Goal: Task Accomplishment & Management: Complete application form

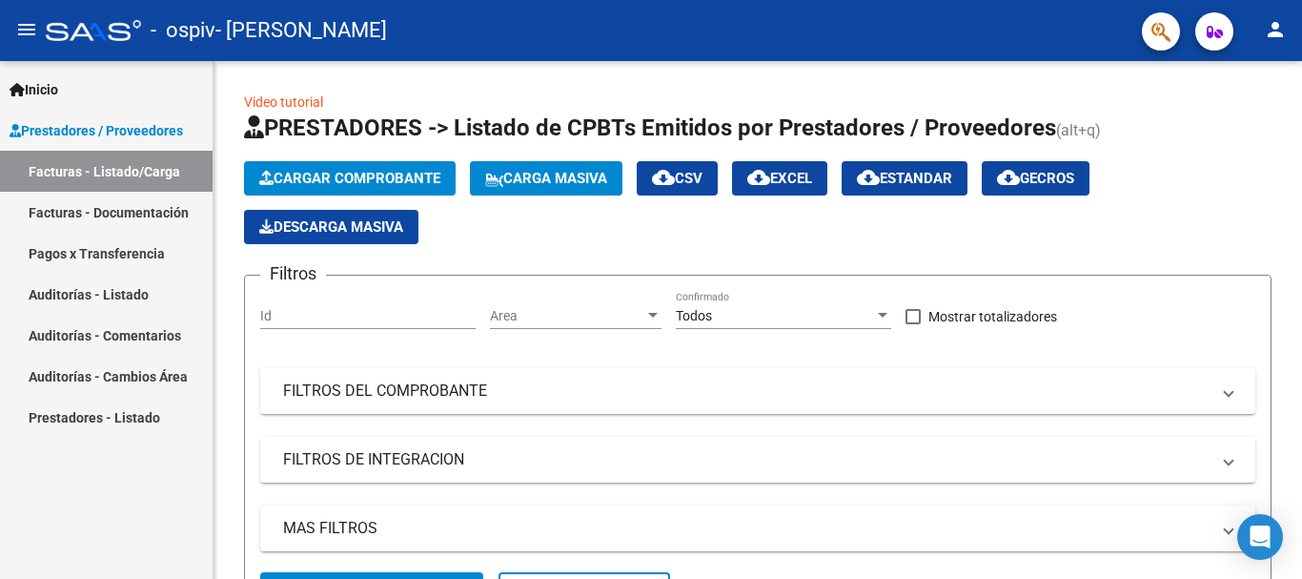
click at [150, 207] on link "Facturas - Documentación" at bounding box center [106, 212] width 213 height 41
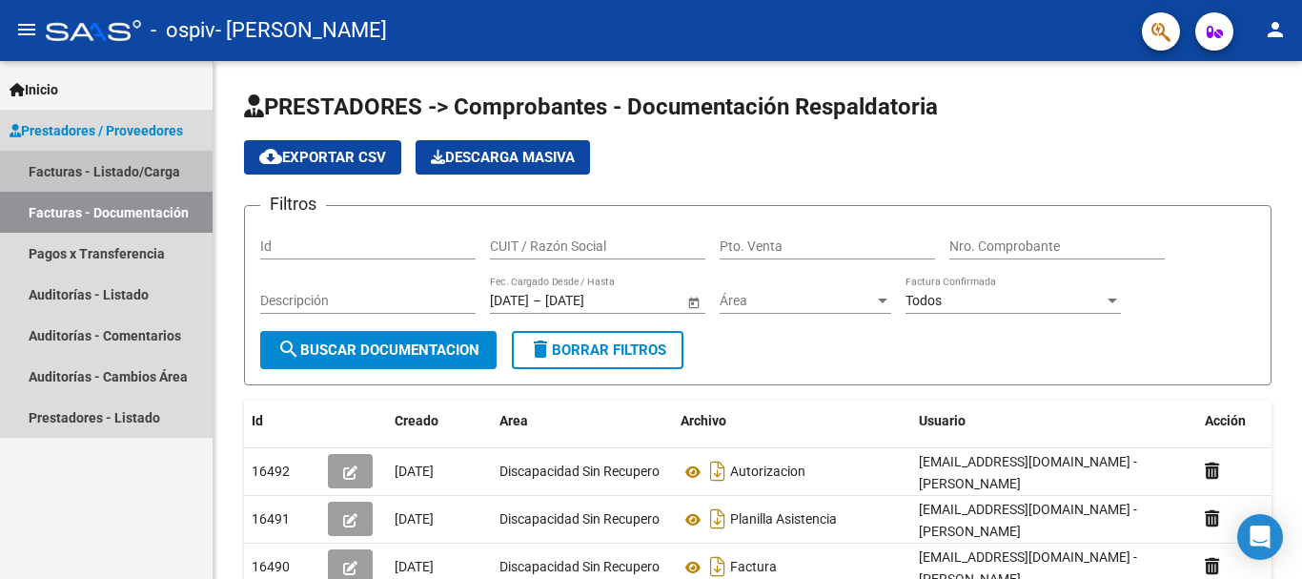
click at [161, 167] on link "Facturas - Listado/Carga" at bounding box center [106, 171] width 213 height 41
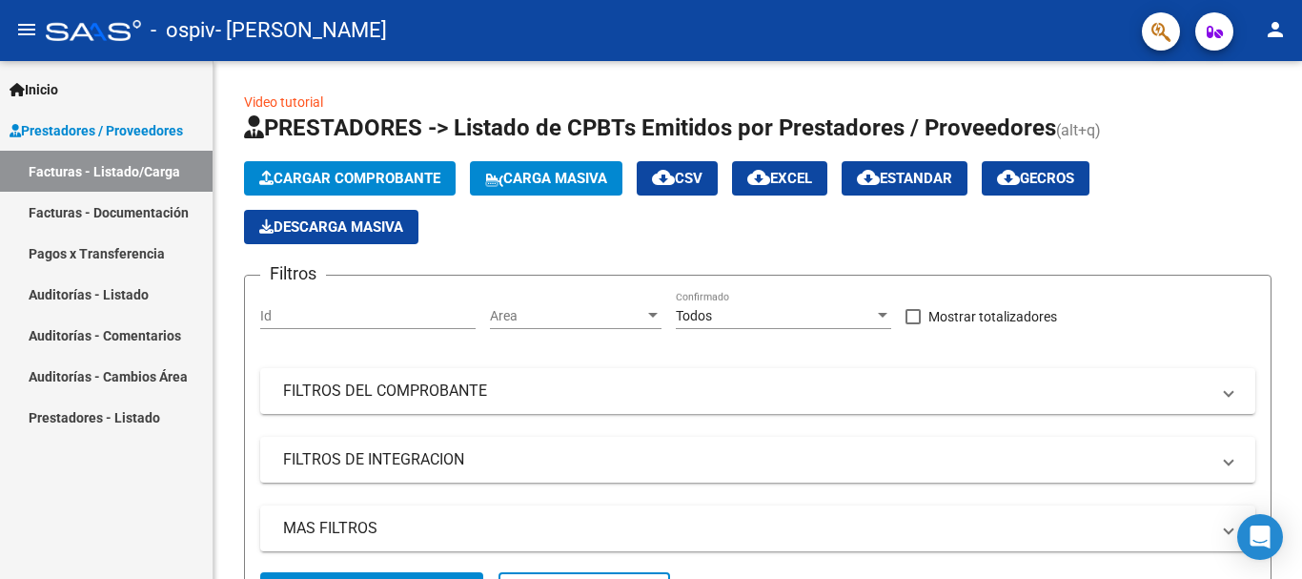
click at [71, 200] on link "Facturas - Documentación" at bounding box center [106, 212] width 213 height 41
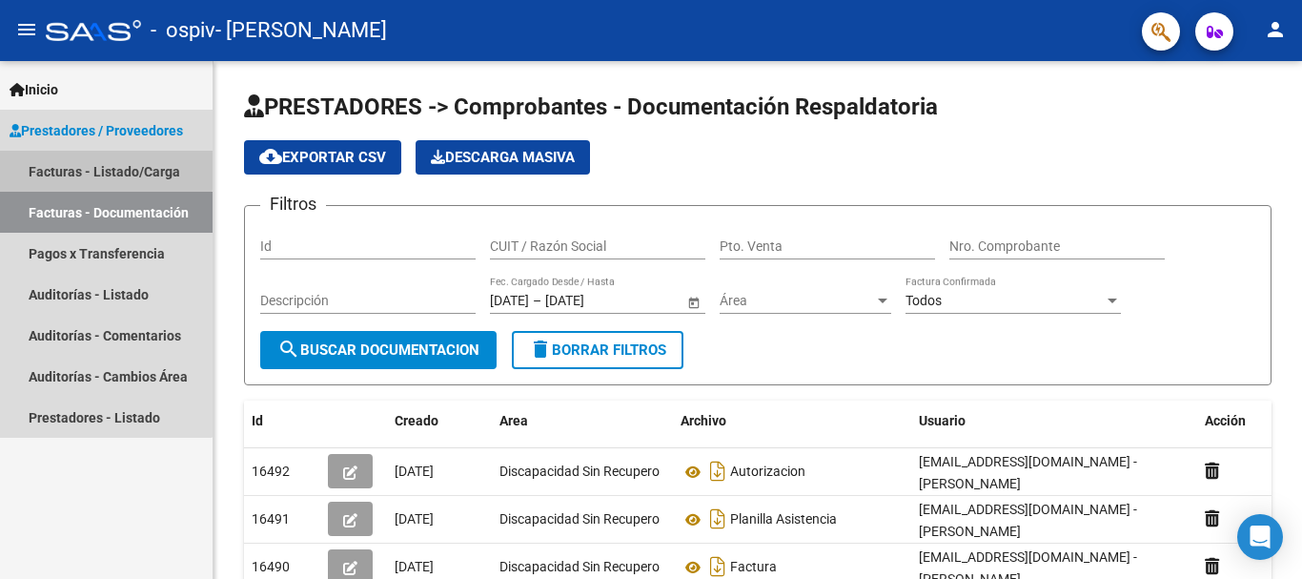
click at [97, 164] on link "Facturas - Listado/Carga" at bounding box center [106, 171] width 213 height 41
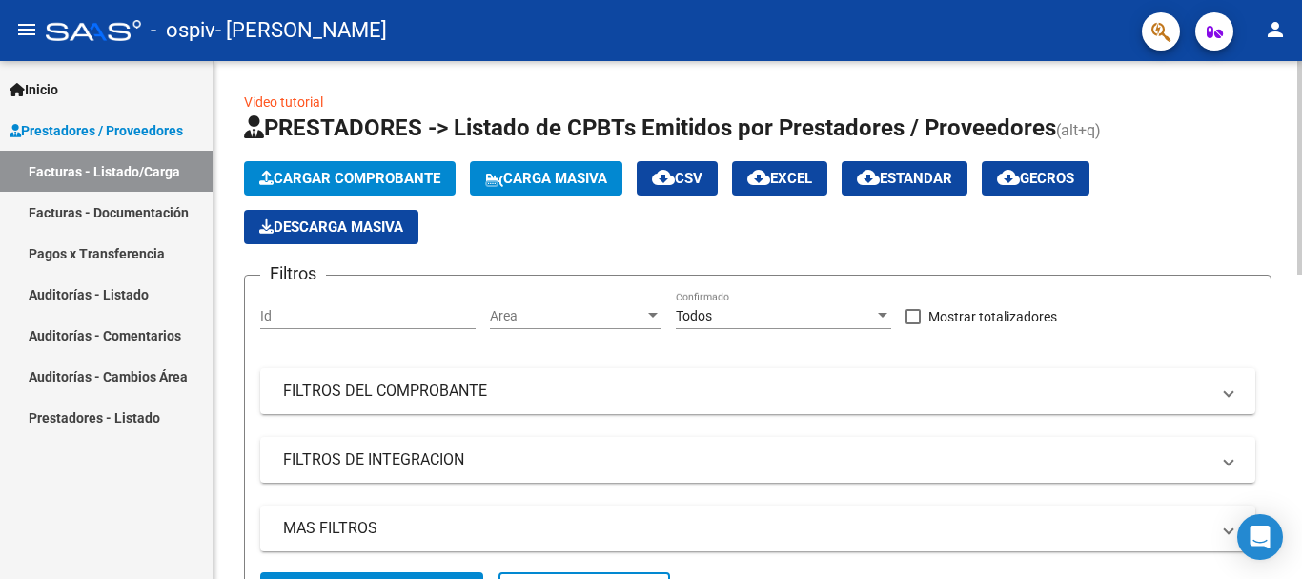
click at [426, 170] on span "Cargar Comprobante" at bounding box center [349, 178] width 181 height 17
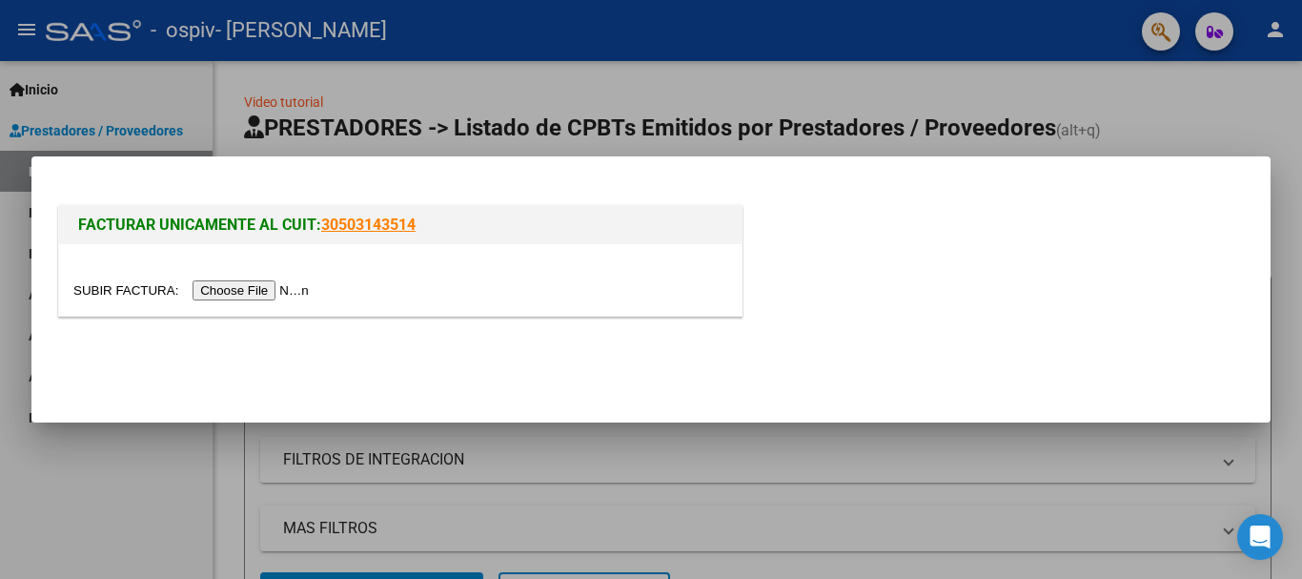
click at [252, 289] on input "file" at bounding box center [193, 290] width 241 height 20
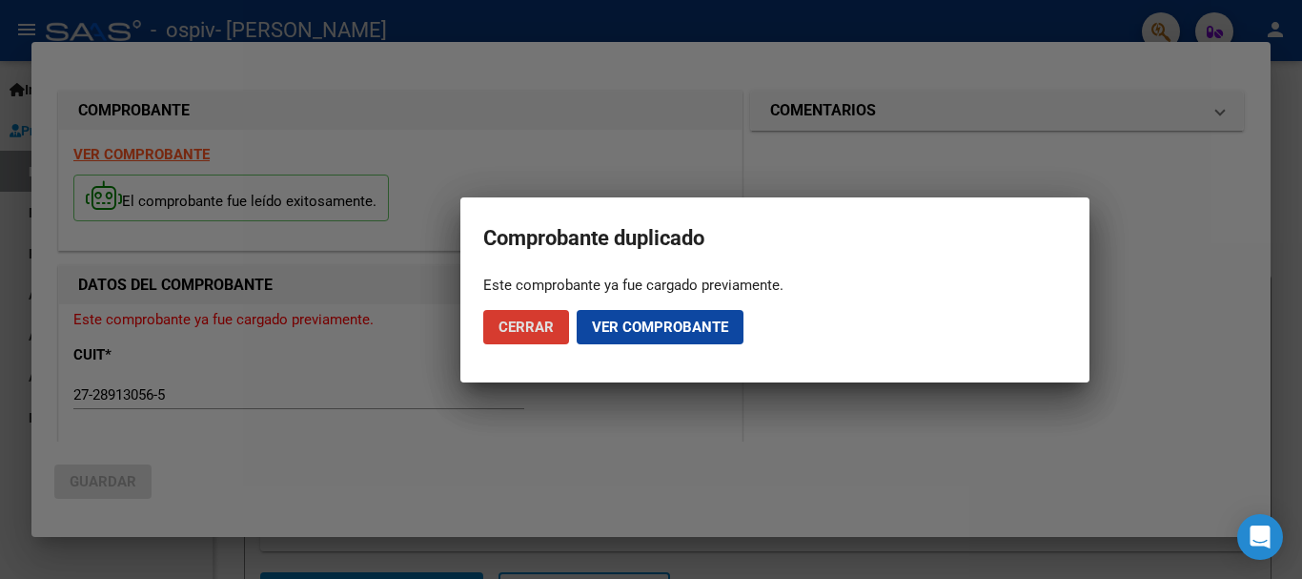
click at [518, 313] on button "Cerrar" at bounding box center [526, 327] width 86 height 34
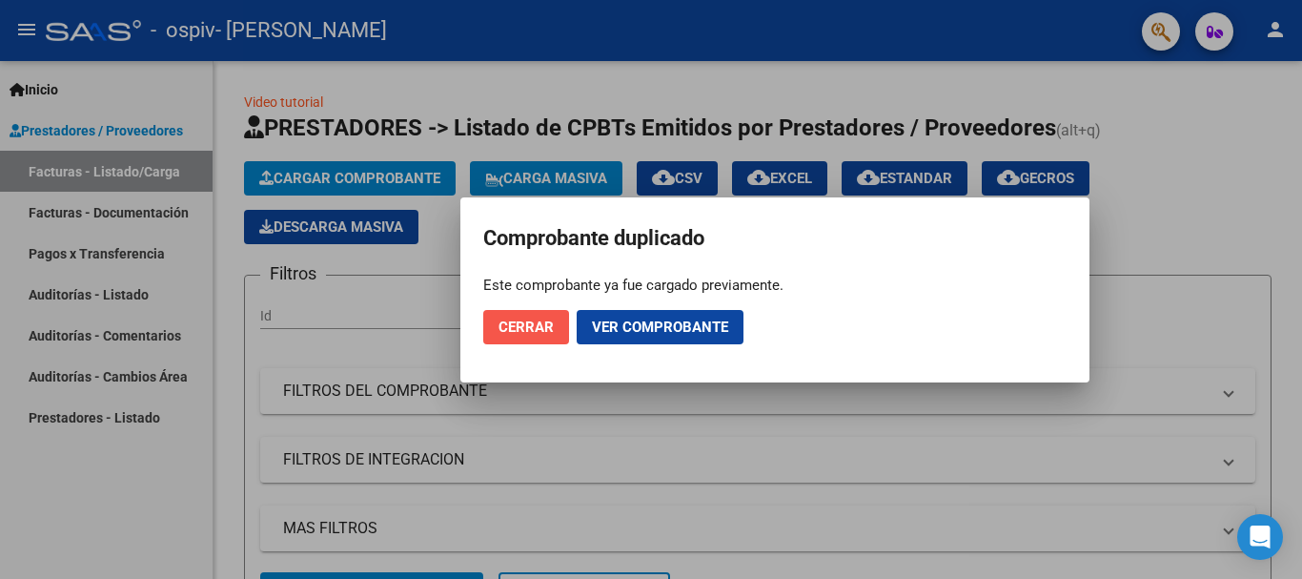
click at [547, 332] on span "Cerrar" at bounding box center [526, 326] width 55 height 17
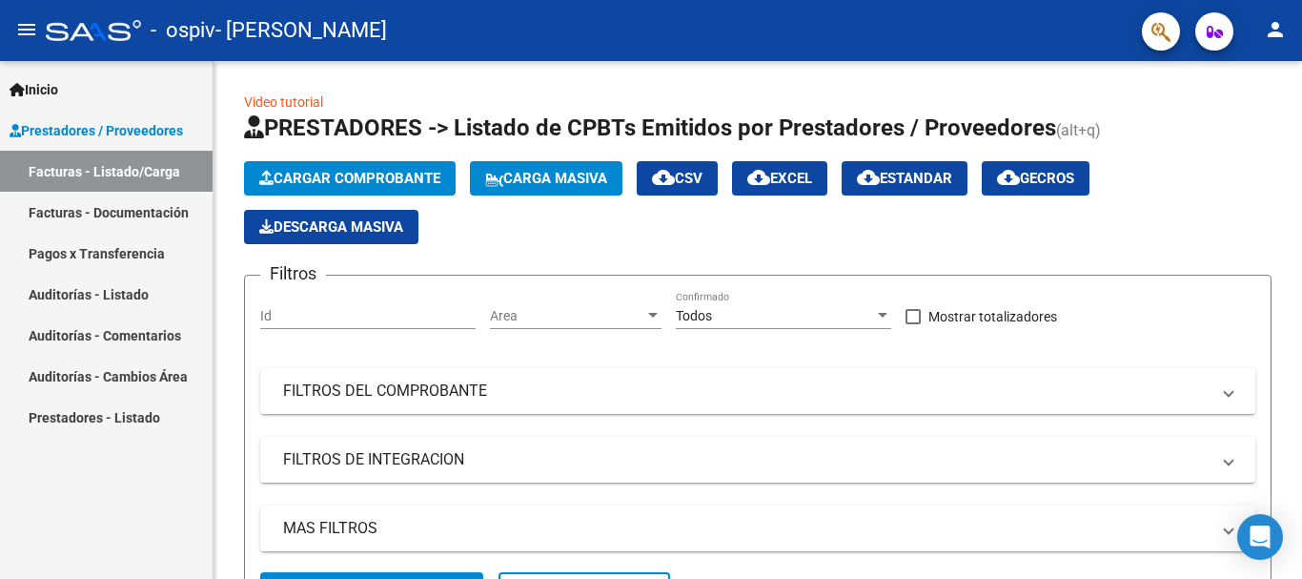
click at [47, 89] on span "Inicio" at bounding box center [34, 89] width 49 height 21
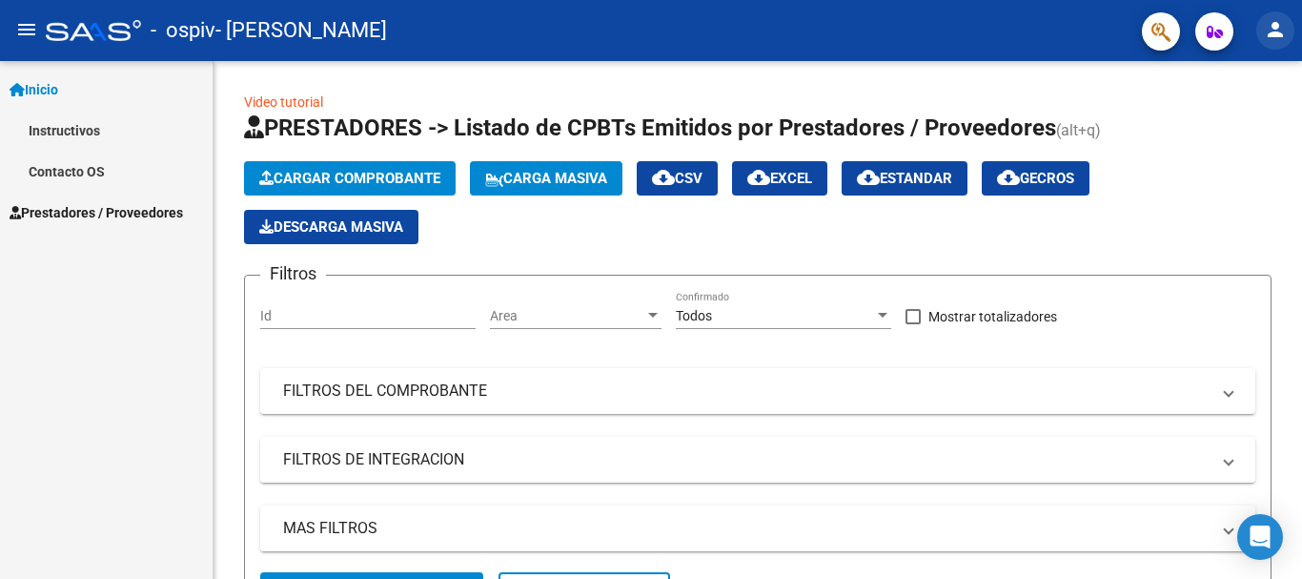
click at [1279, 33] on mat-icon "person" at bounding box center [1275, 29] width 23 height 23
click at [1258, 75] on button "person Mi Perfil" at bounding box center [1236, 80] width 116 height 46
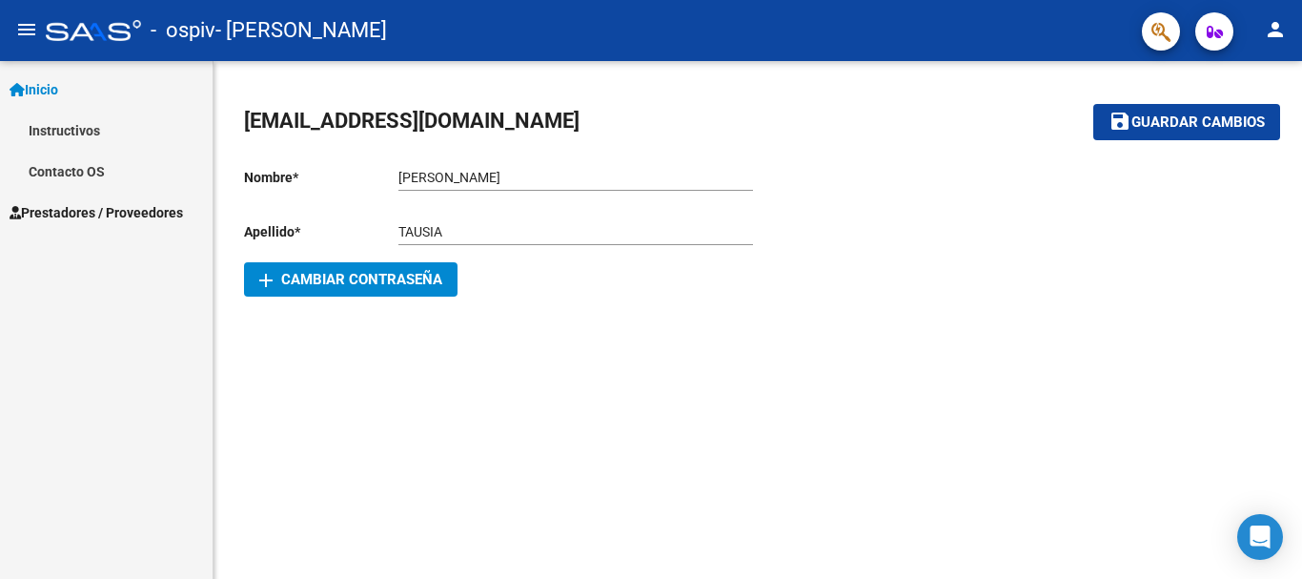
click at [20, 202] on span "Prestadores / Proveedores" at bounding box center [97, 212] width 174 height 21
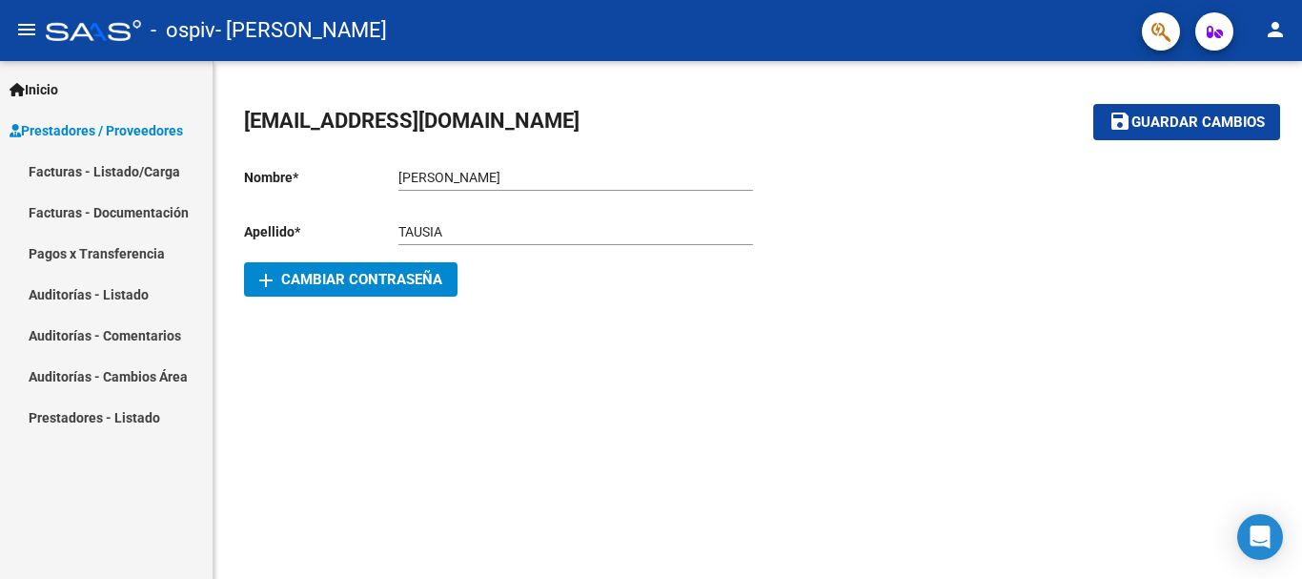
click at [121, 168] on link "Facturas - Listado/Carga" at bounding box center [106, 171] width 213 height 41
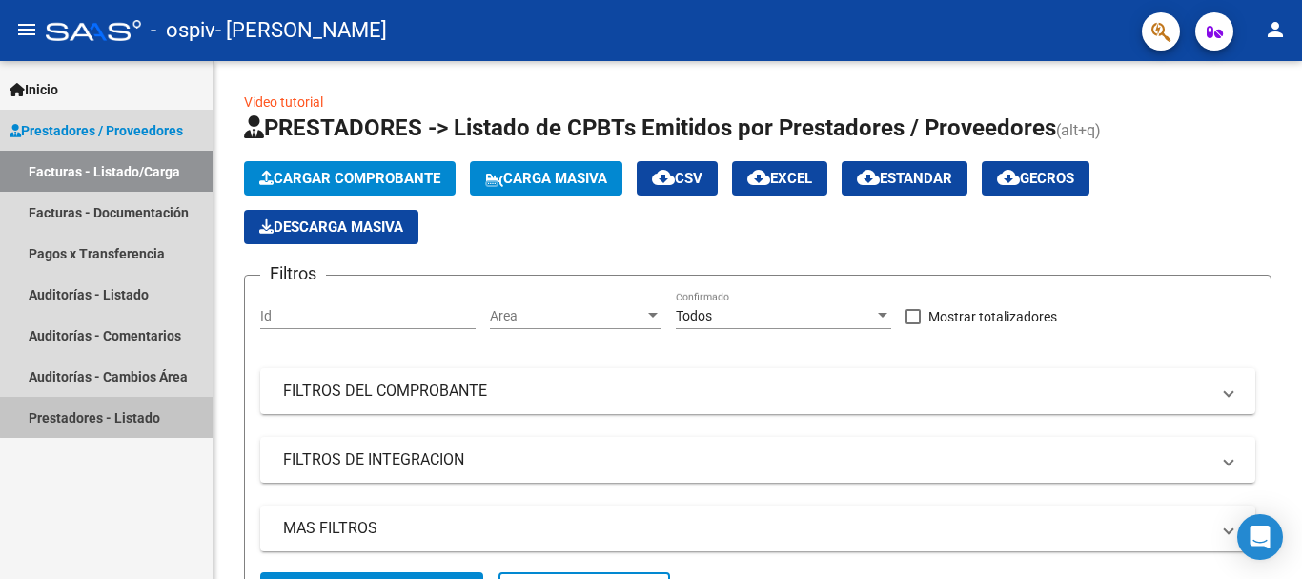
click at [123, 407] on link "Prestadores - Listado" at bounding box center [106, 417] width 213 height 41
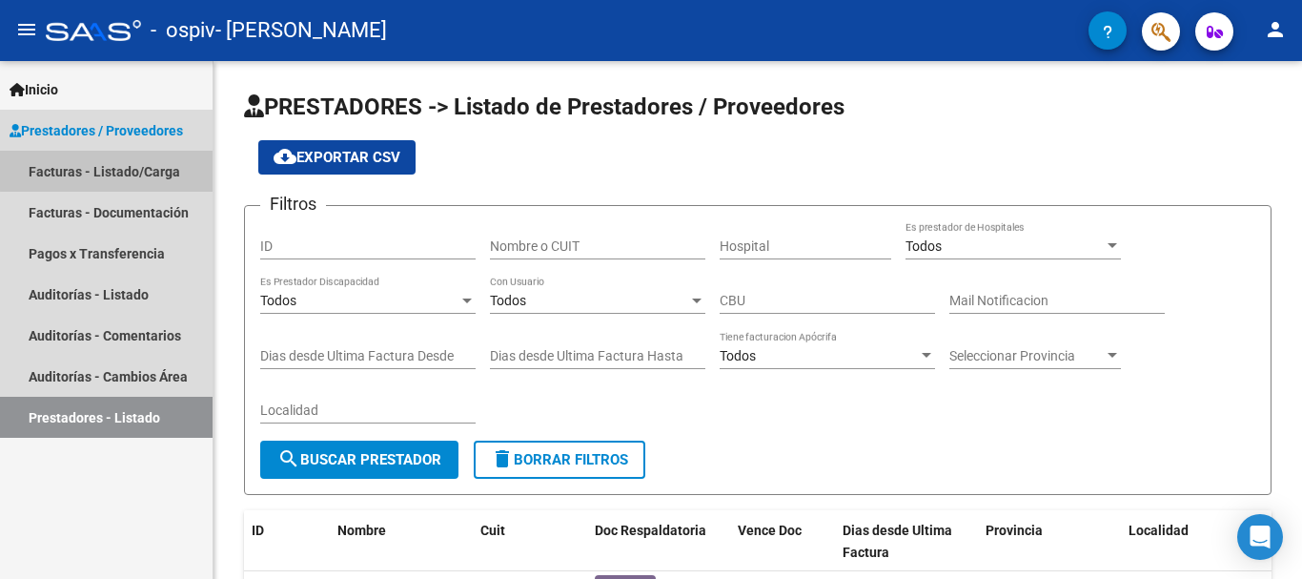
click at [146, 162] on link "Facturas - Listado/Carga" at bounding box center [106, 171] width 213 height 41
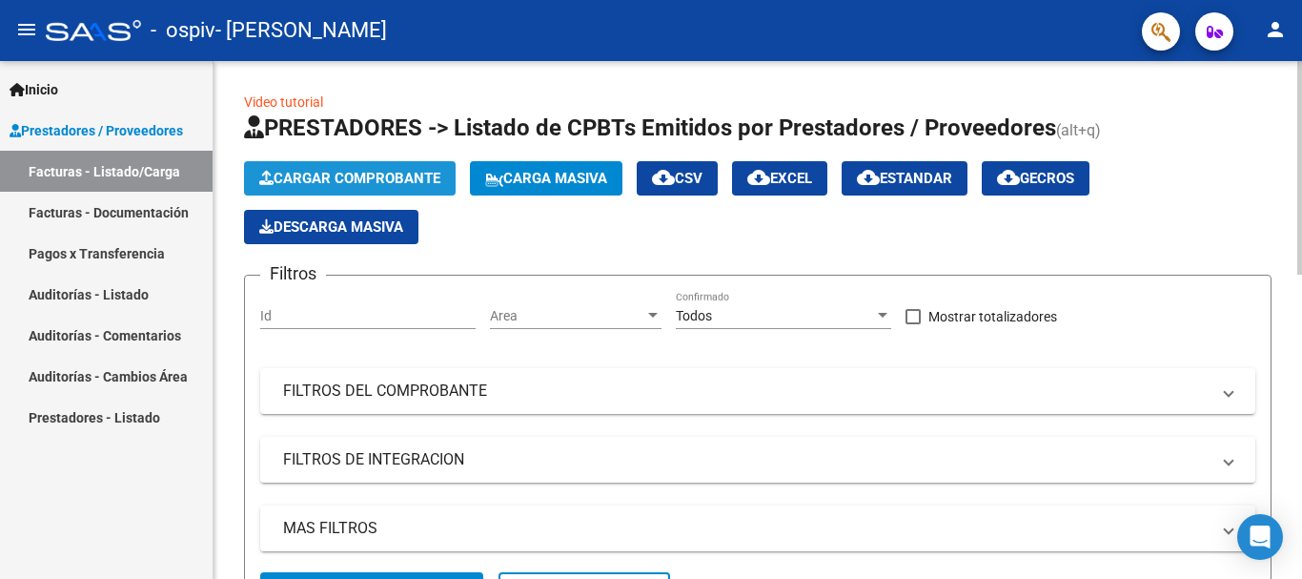
click at [389, 174] on span "Cargar Comprobante" at bounding box center [349, 178] width 181 height 17
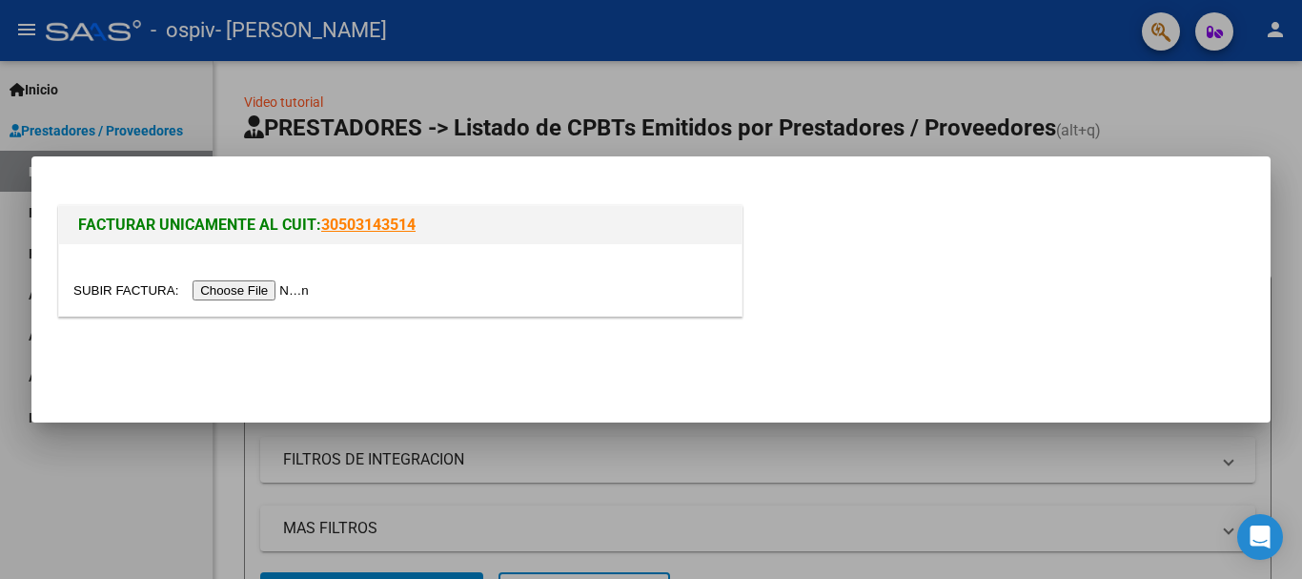
click at [272, 293] on input "file" at bounding box center [193, 290] width 241 height 20
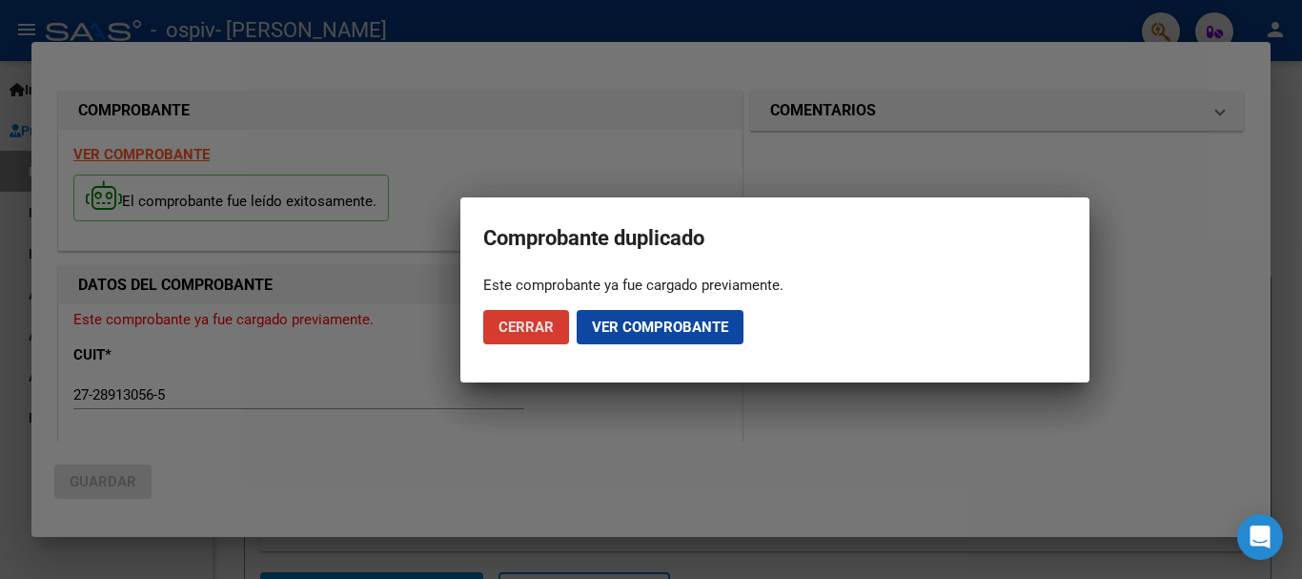
click at [521, 338] on button "Cerrar" at bounding box center [526, 327] width 86 height 34
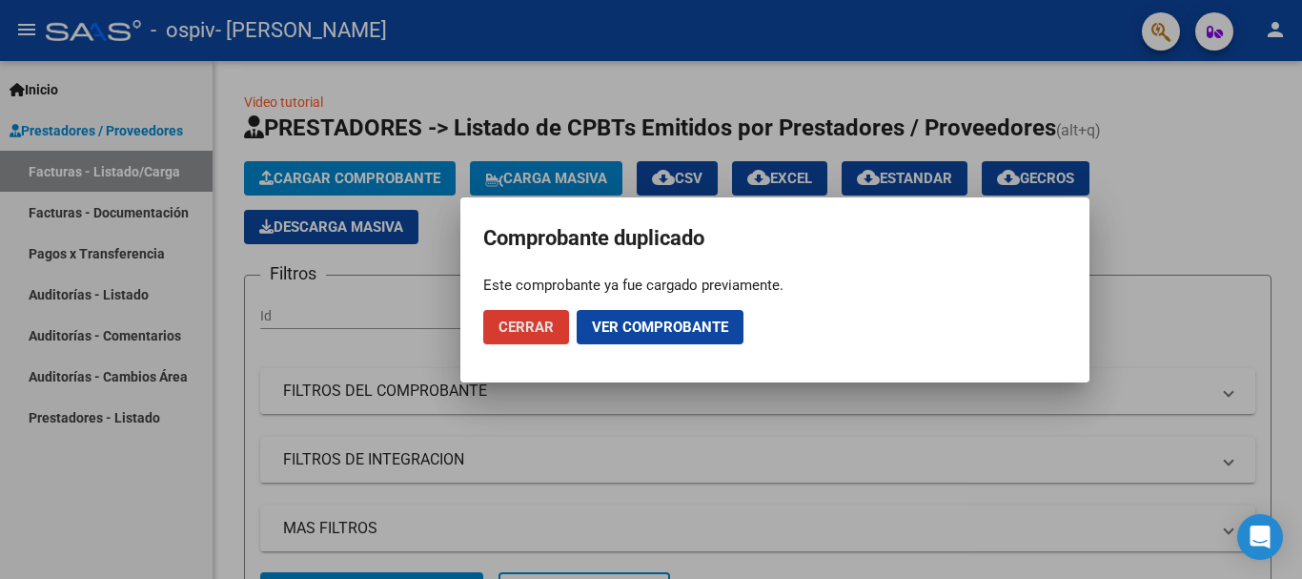
click at [536, 330] on span "Cerrar" at bounding box center [526, 326] width 55 height 17
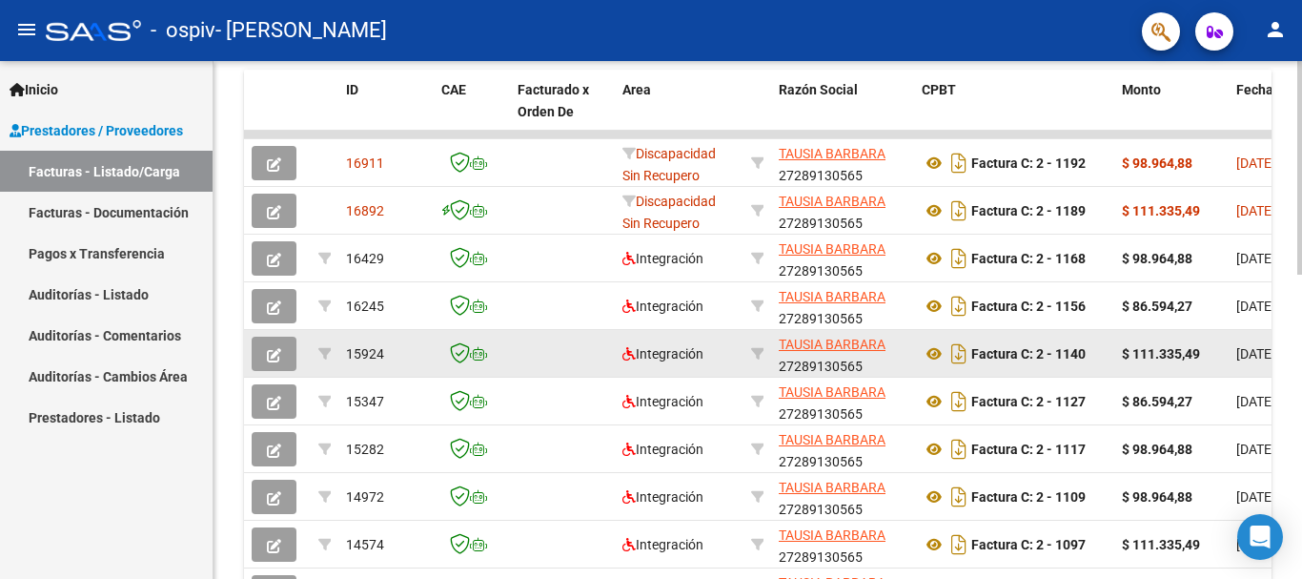
scroll to position [477, 0]
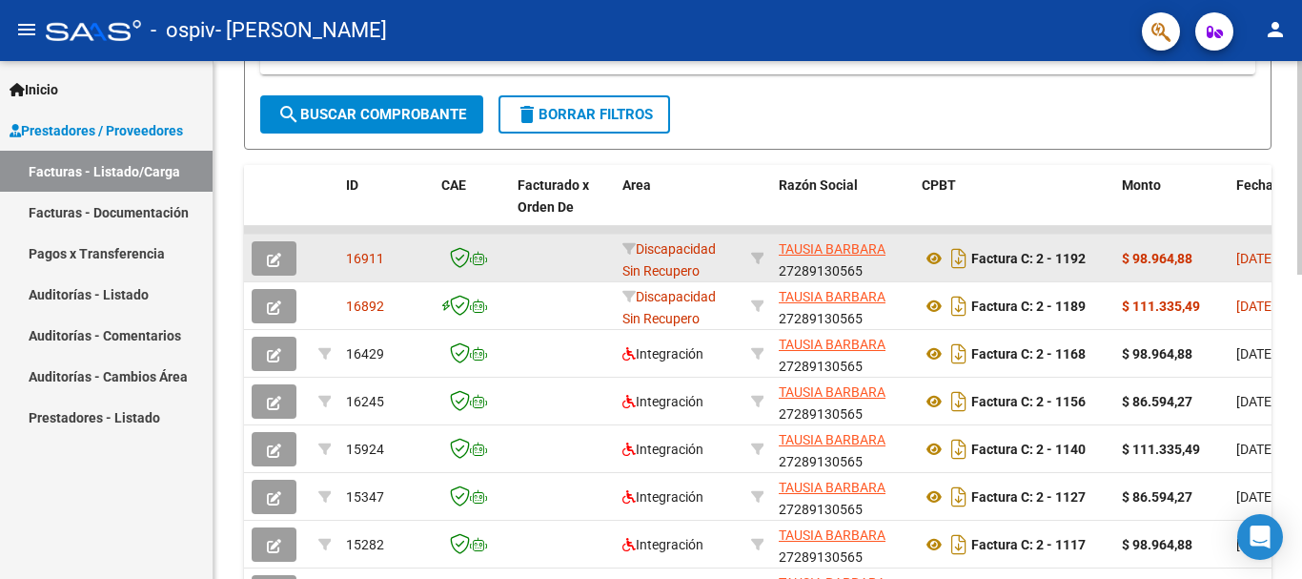
click at [270, 253] on icon "button" at bounding box center [274, 260] width 14 height 14
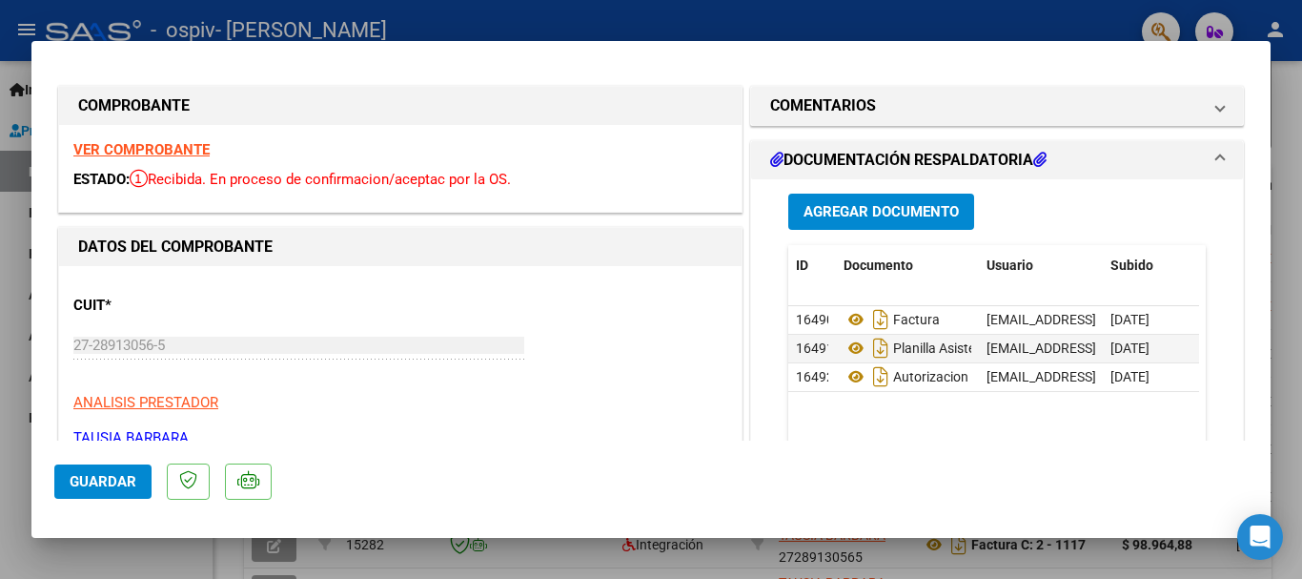
scroll to position [0, 0]
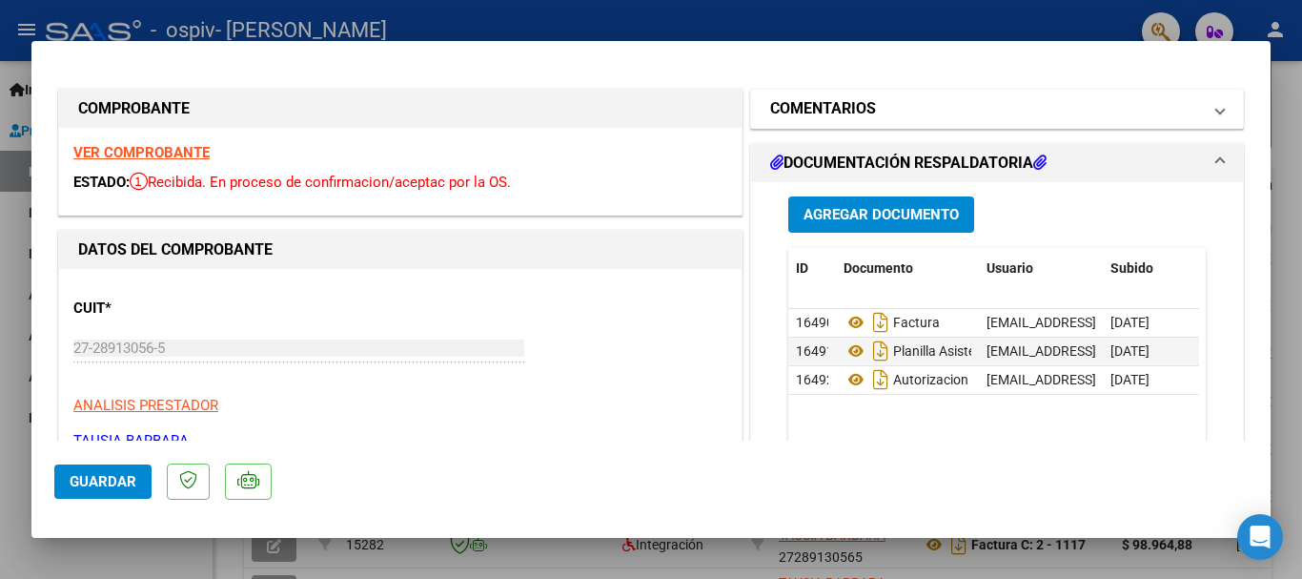
click at [1199, 110] on span "COMENTARIOS" at bounding box center [993, 108] width 446 height 23
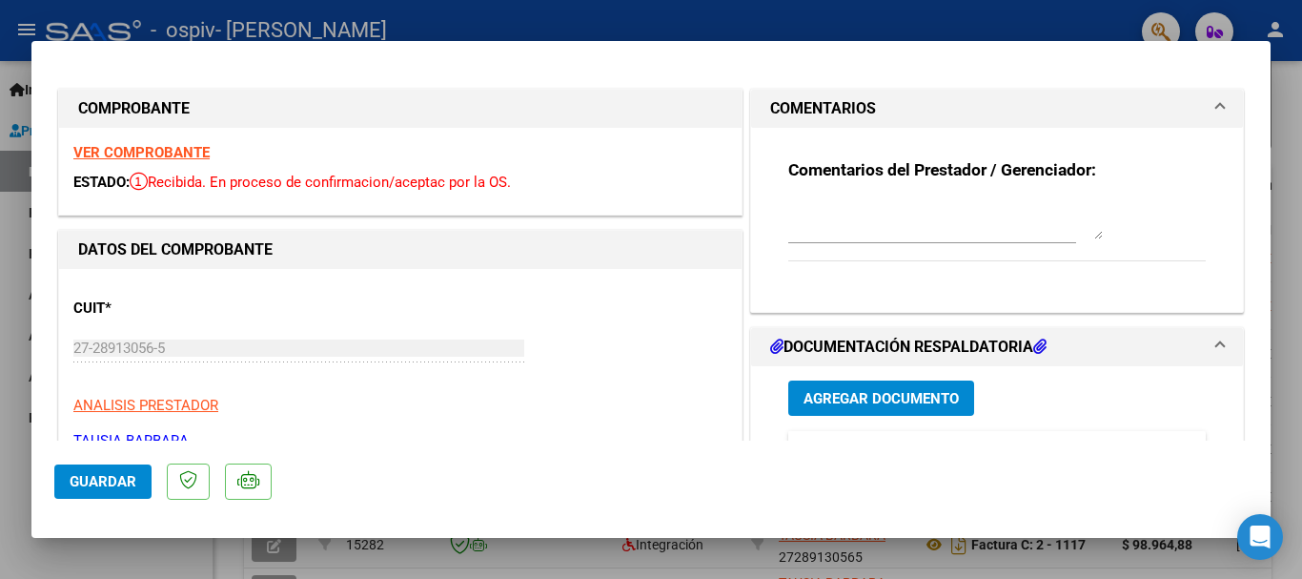
click at [1199, 110] on span "COMENTARIOS" at bounding box center [993, 108] width 446 height 23
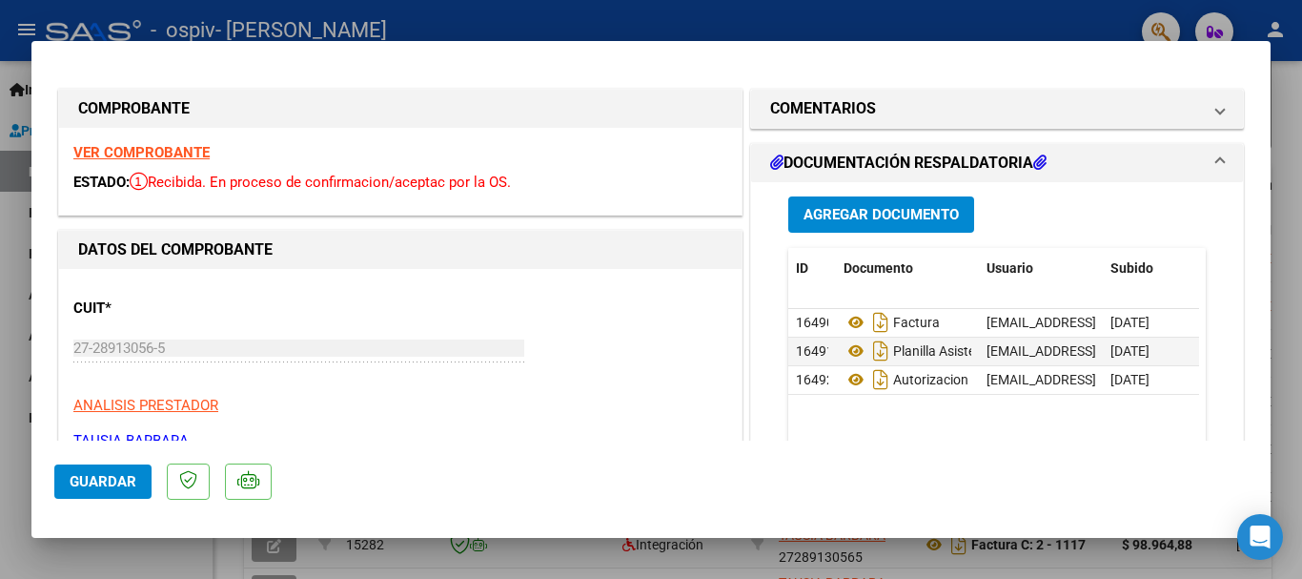
click at [736, 27] on div at bounding box center [651, 289] width 1302 height 579
type input "$ 0,00"
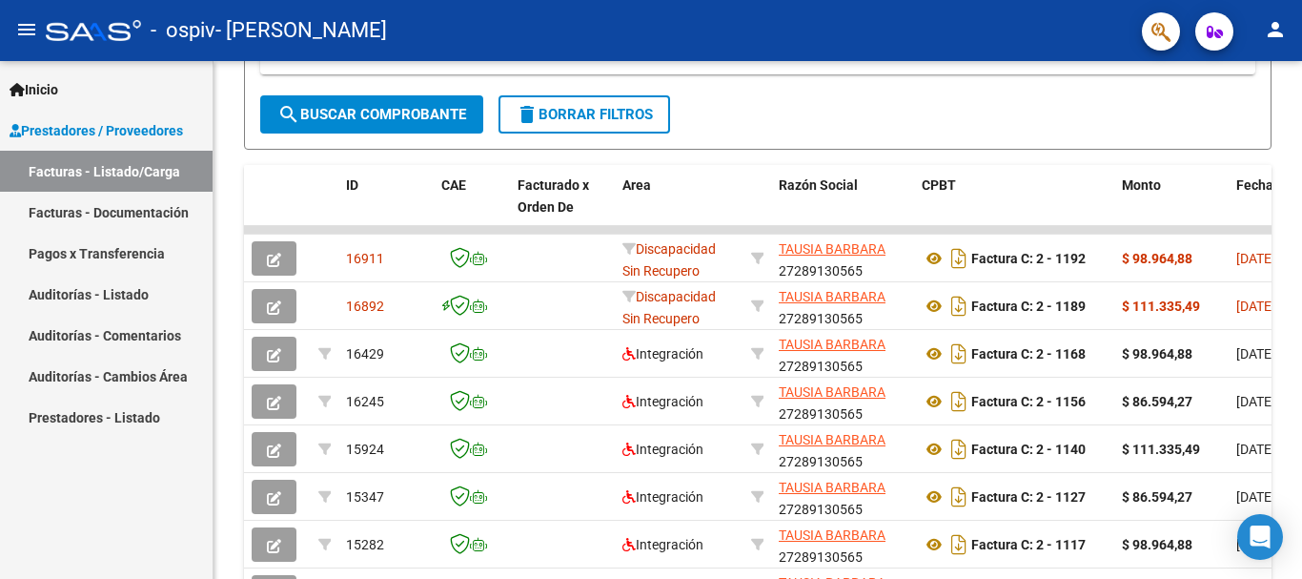
scroll to position [477, 0]
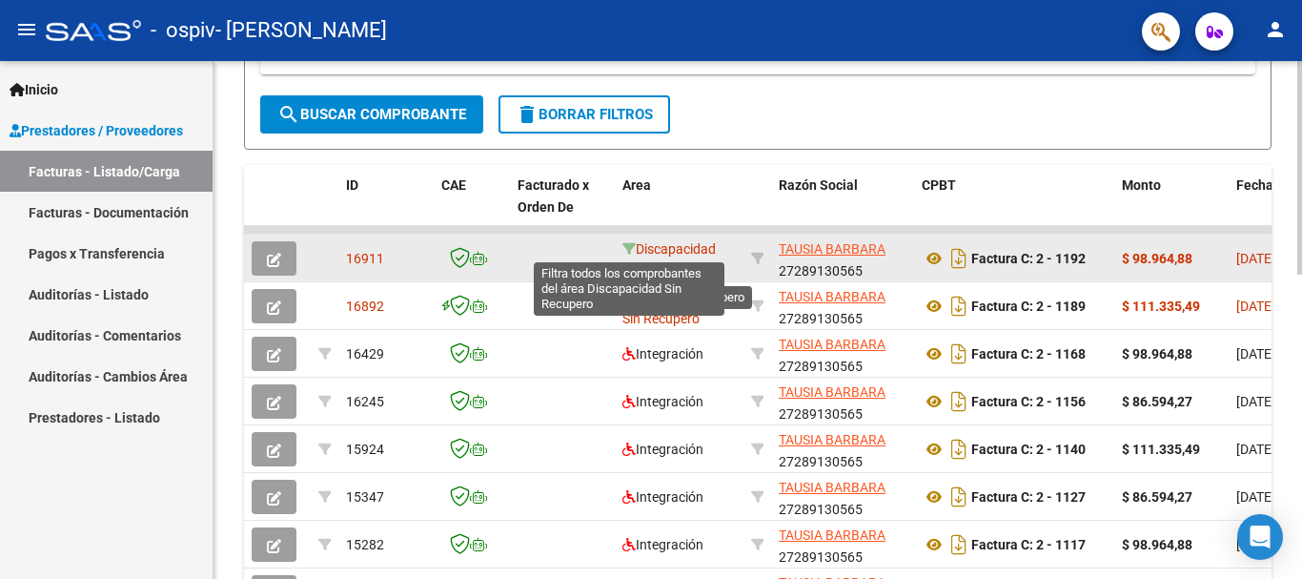
click at [626, 250] on icon at bounding box center [629, 248] width 13 height 13
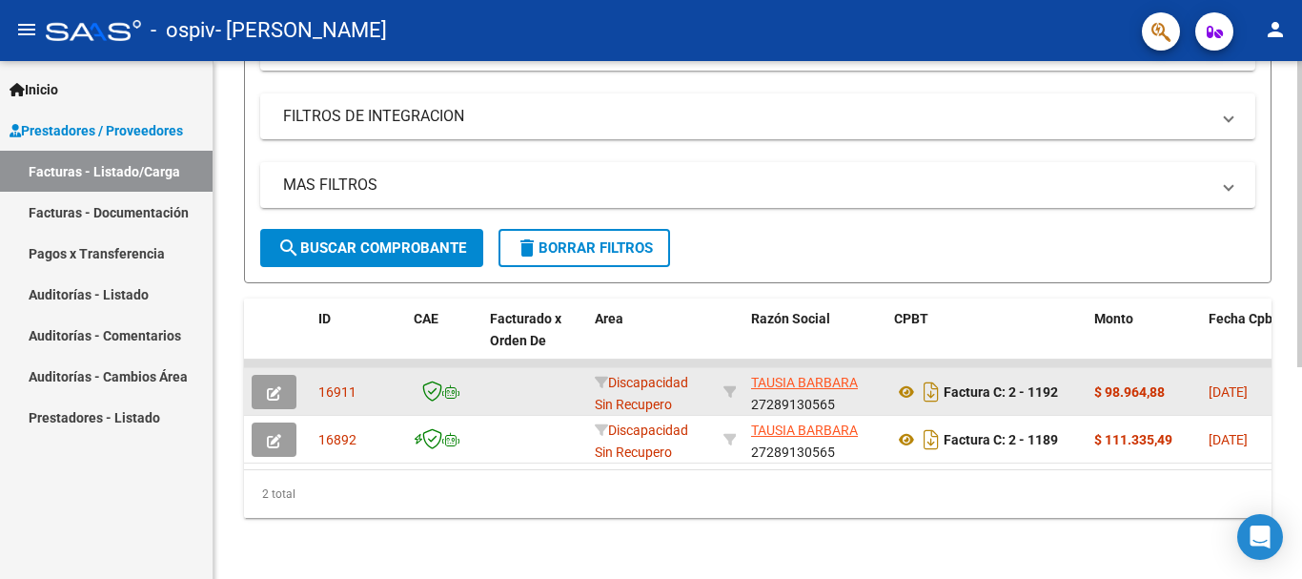
scroll to position [358, 0]
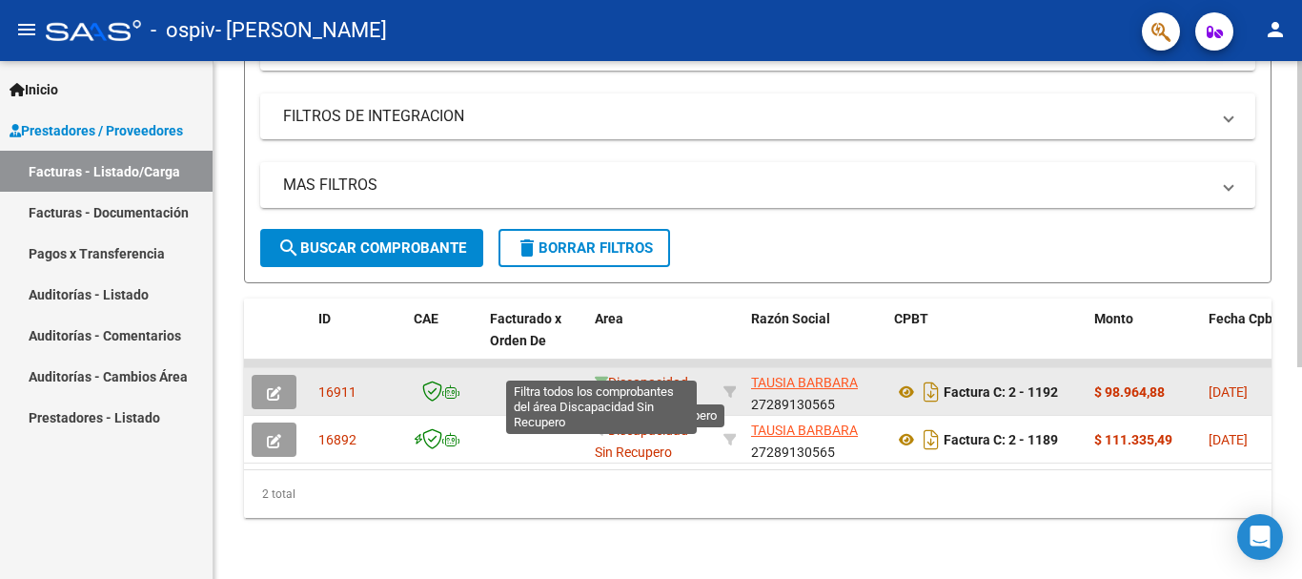
click at [604, 376] on icon at bounding box center [601, 382] width 13 height 13
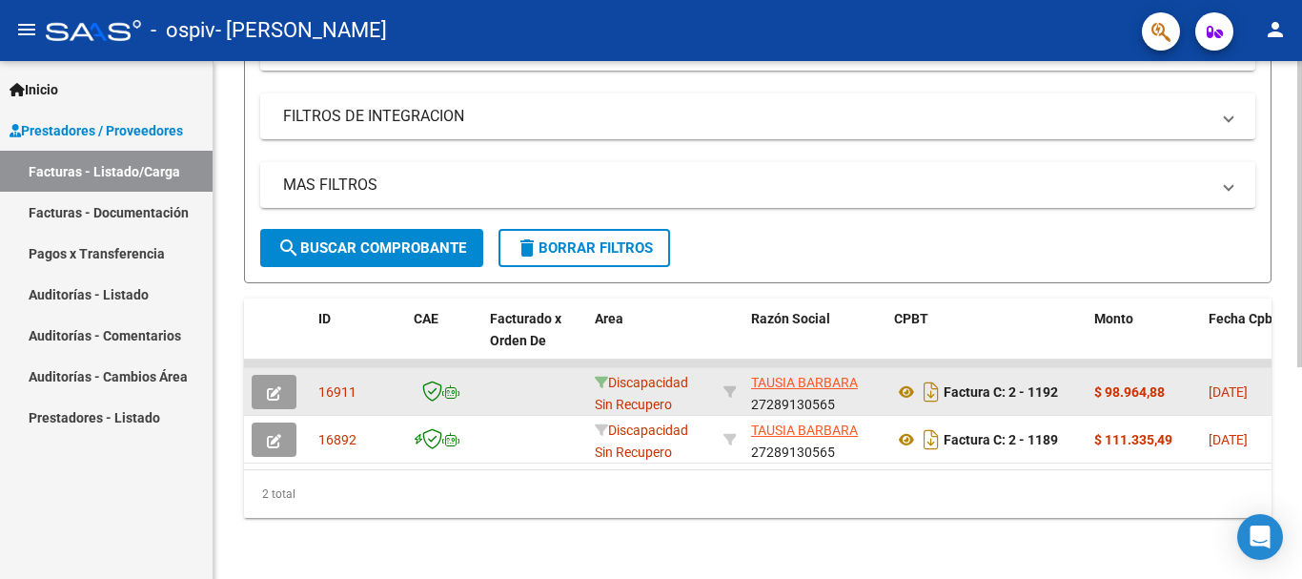
click at [604, 376] on icon at bounding box center [601, 382] width 13 height 13
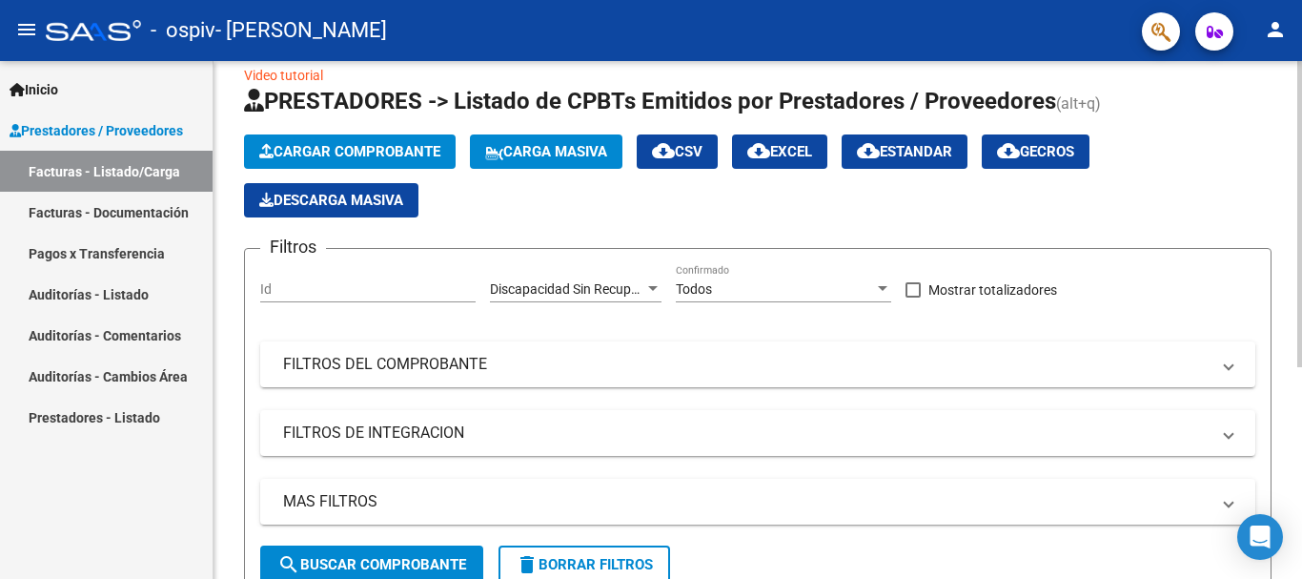
scroll to position [0, 0]
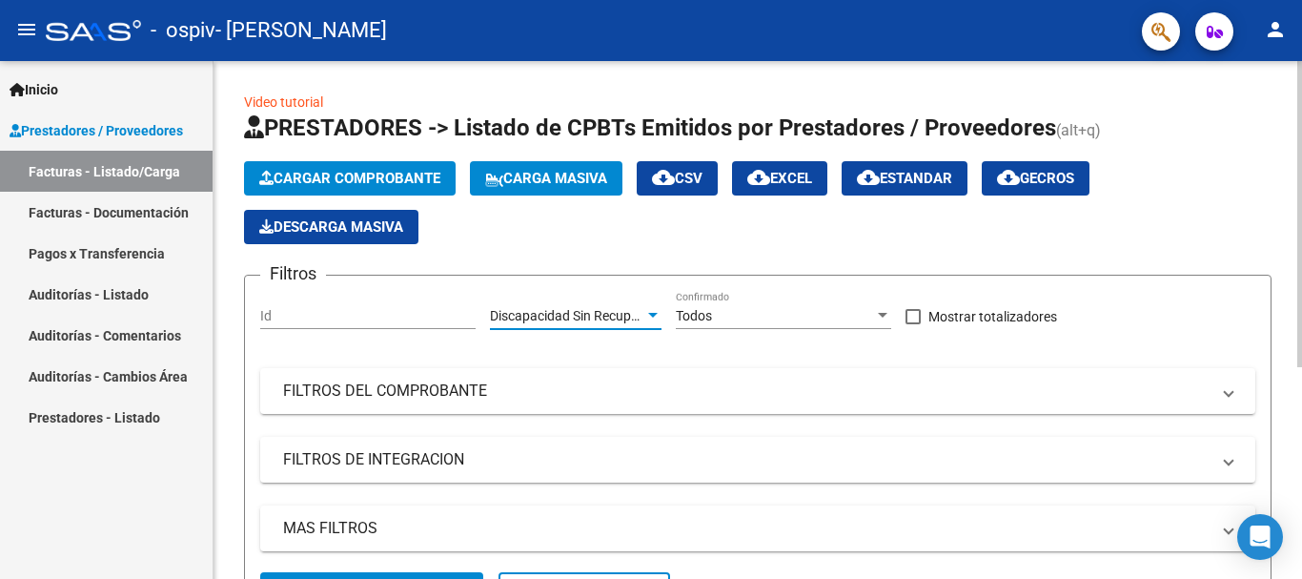
click at [634, 317] on span "Discapacidad Sin Recupero" at bounding box center [570, 315] width 160 height 15
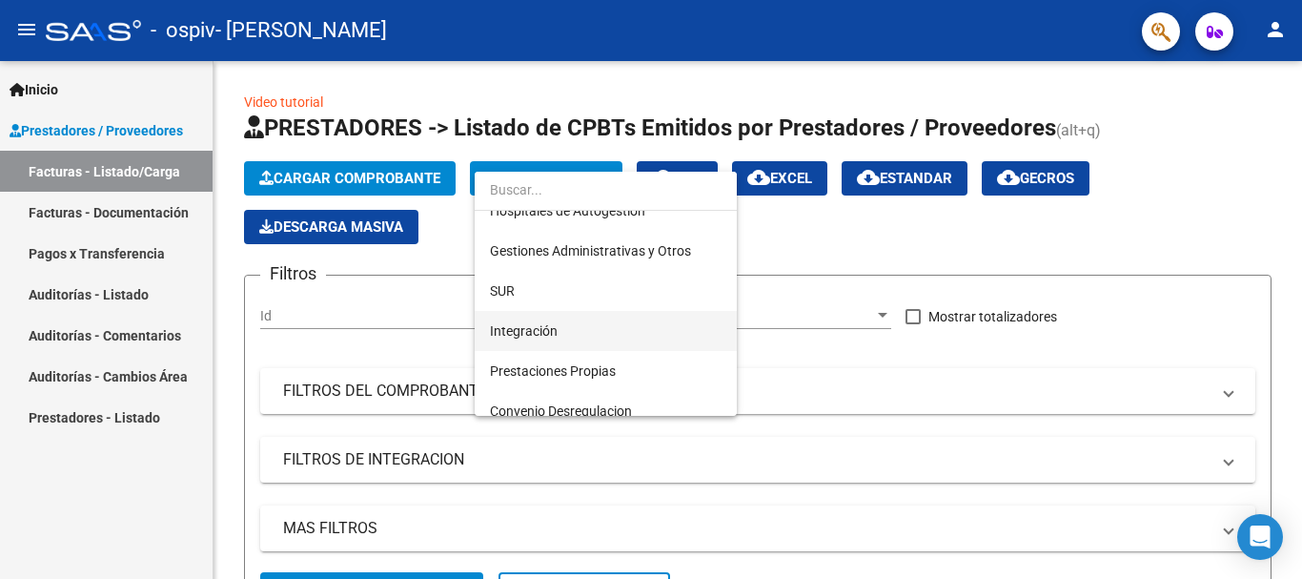
scroll to position [46, 0]
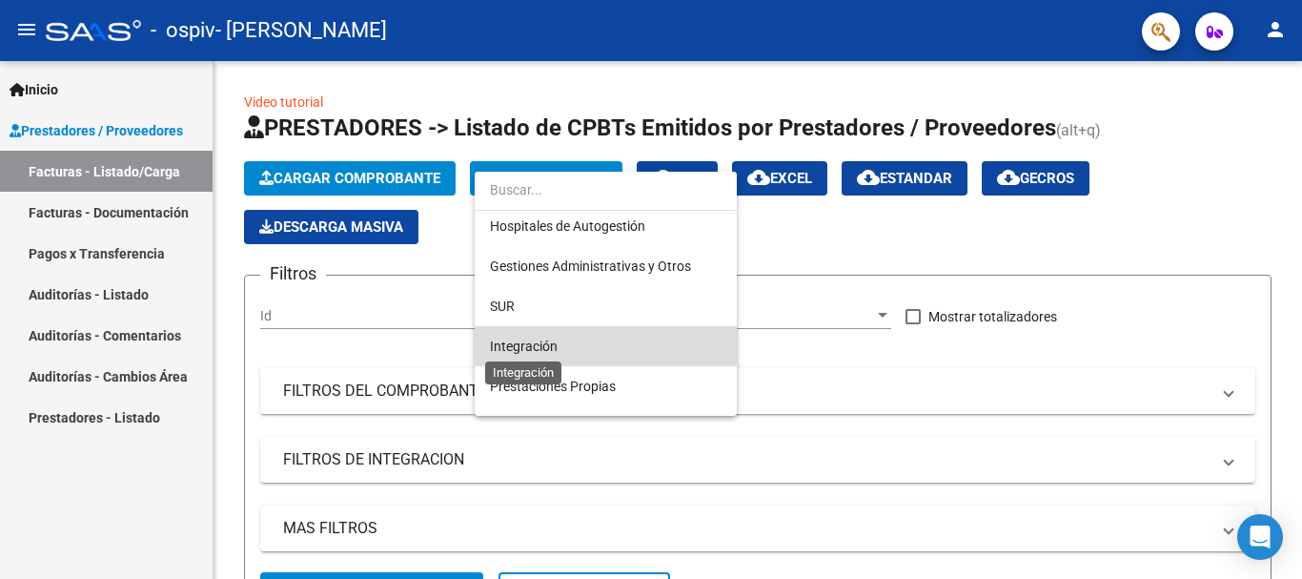
click at [554, 342] on span "Integración" at bounding box center [524, 345] width 68 height 15
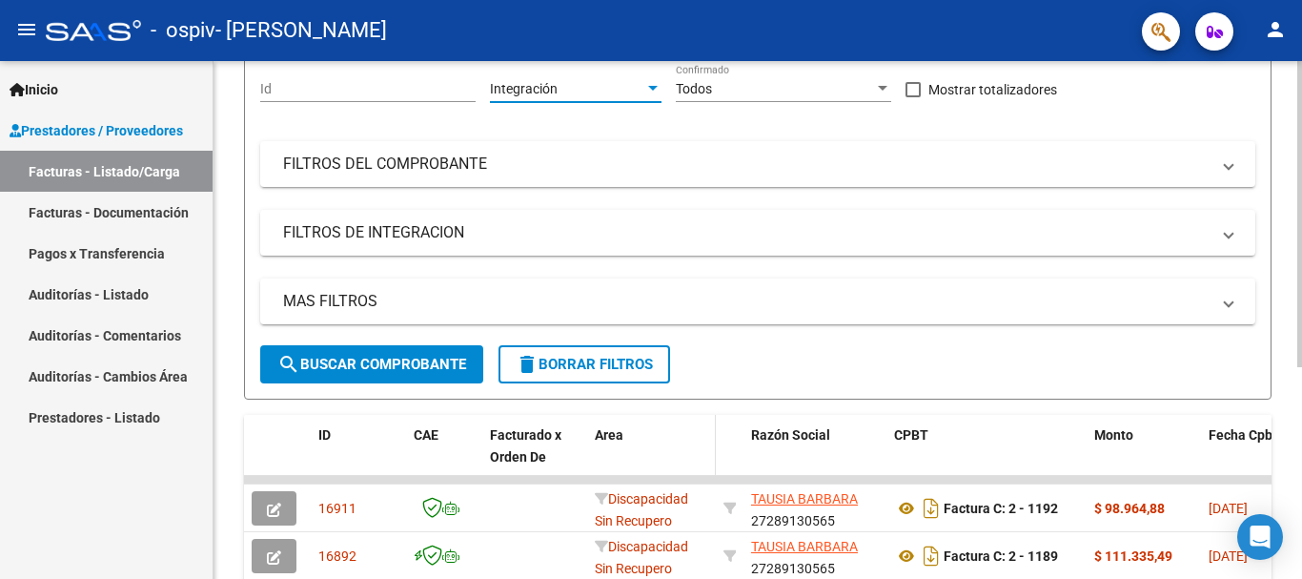
scroll to position [358, 0]
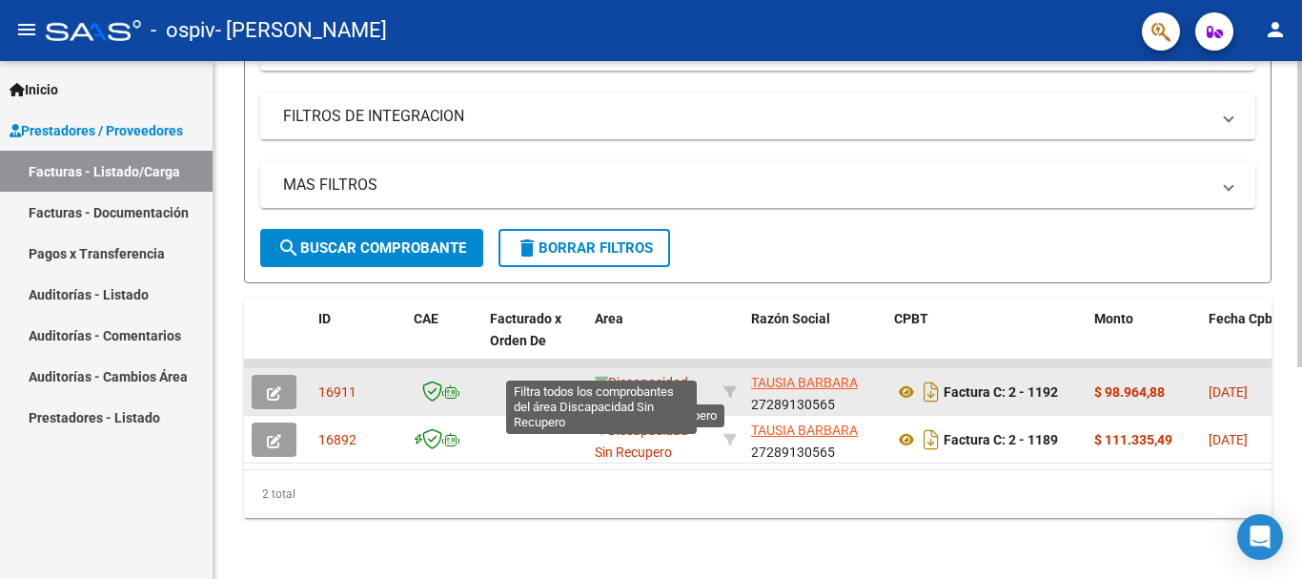
click at [606, 376] on icon at bounding box center [601, 382] width 13 height 13
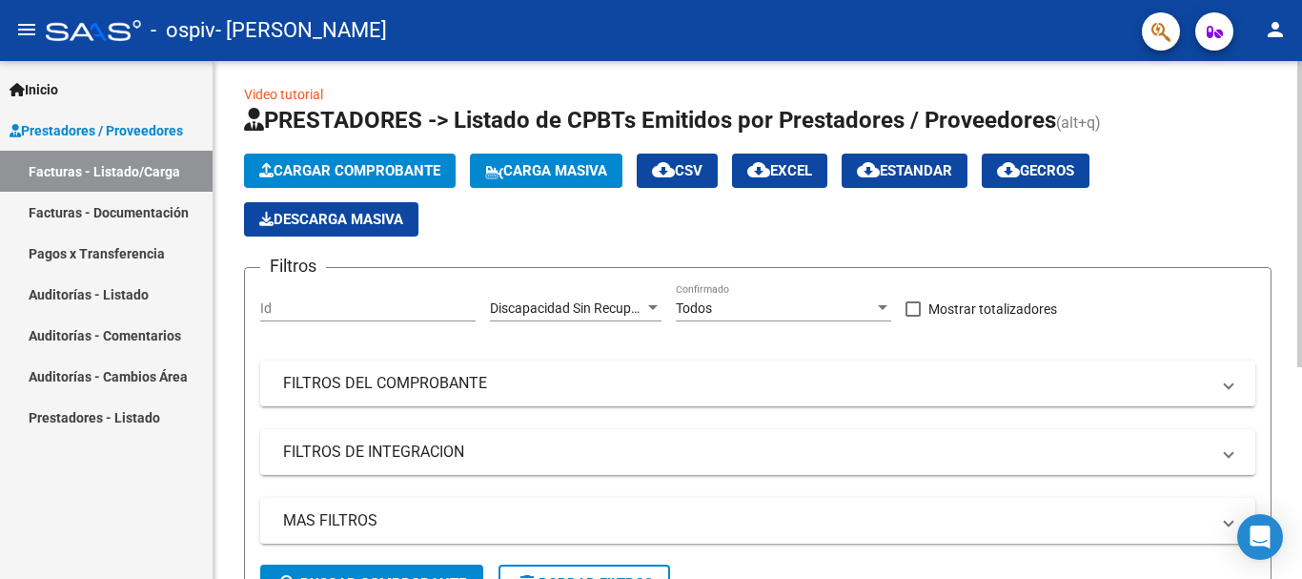
scroll to position [0, 0]
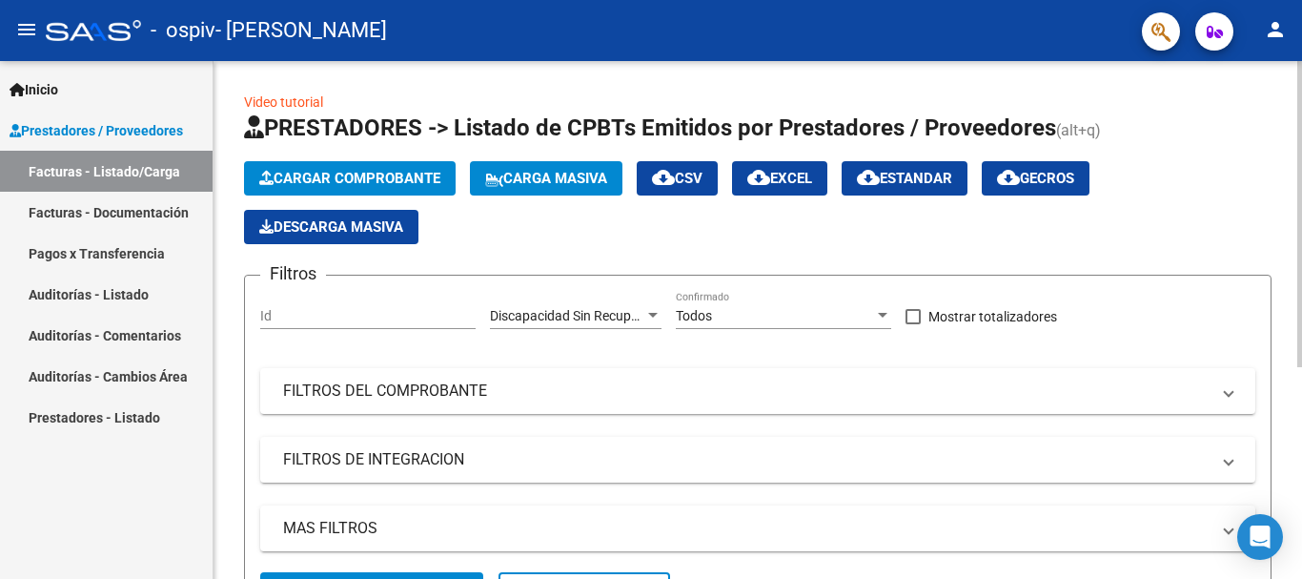
click at [645, 312] on div at bounding box center [652, 315] width 17 height 15
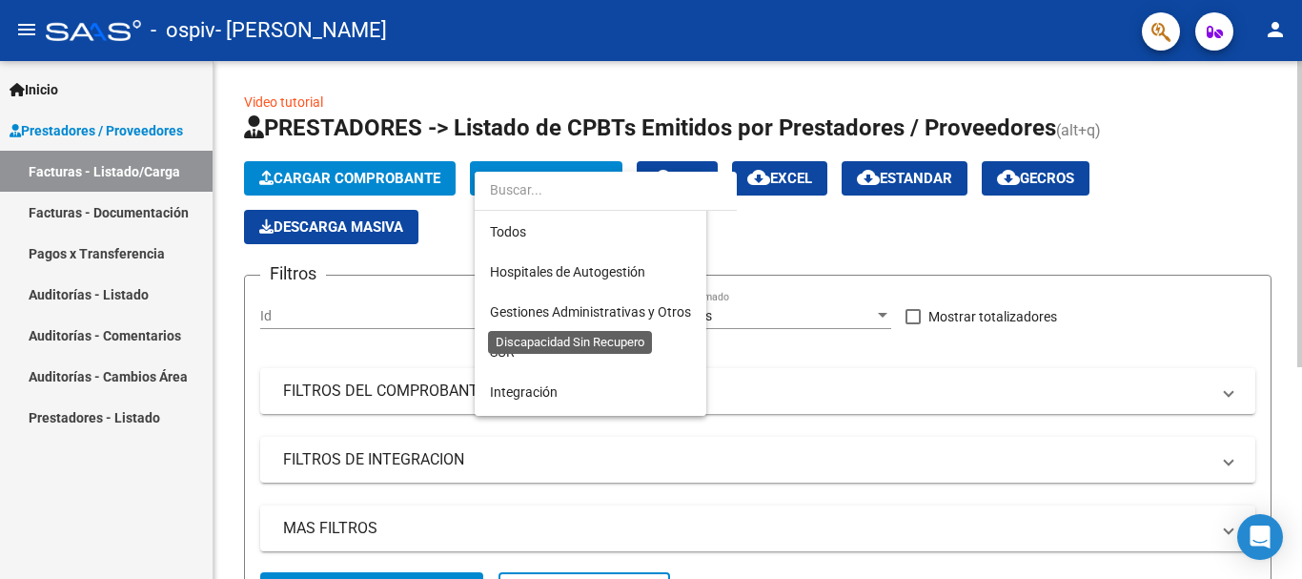
scroll to position [236, 0]
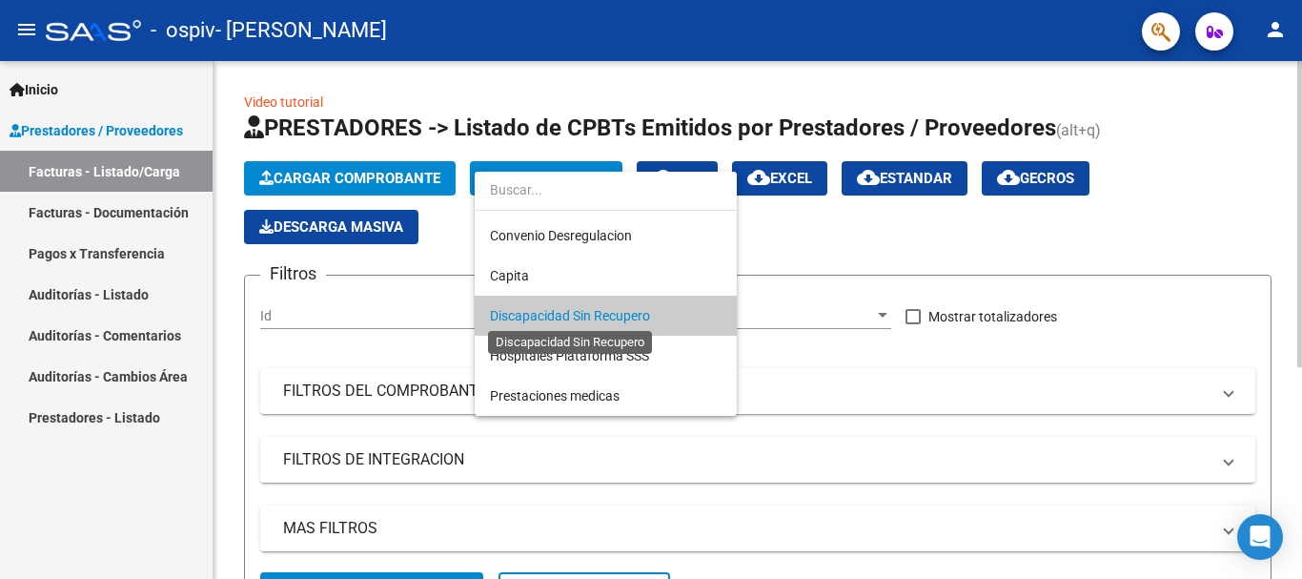
click at [645, 312] on span "Discapacidad Sin Recupero" at bounding box center [570, 315] width 160 height 15
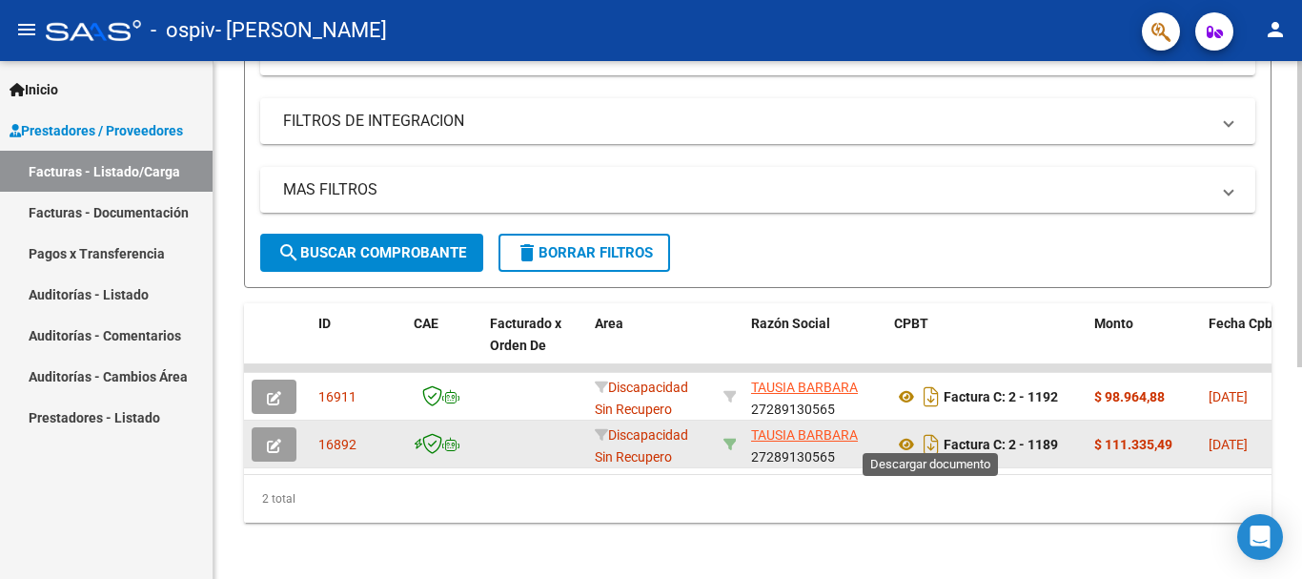
scroll to position [358, 0]
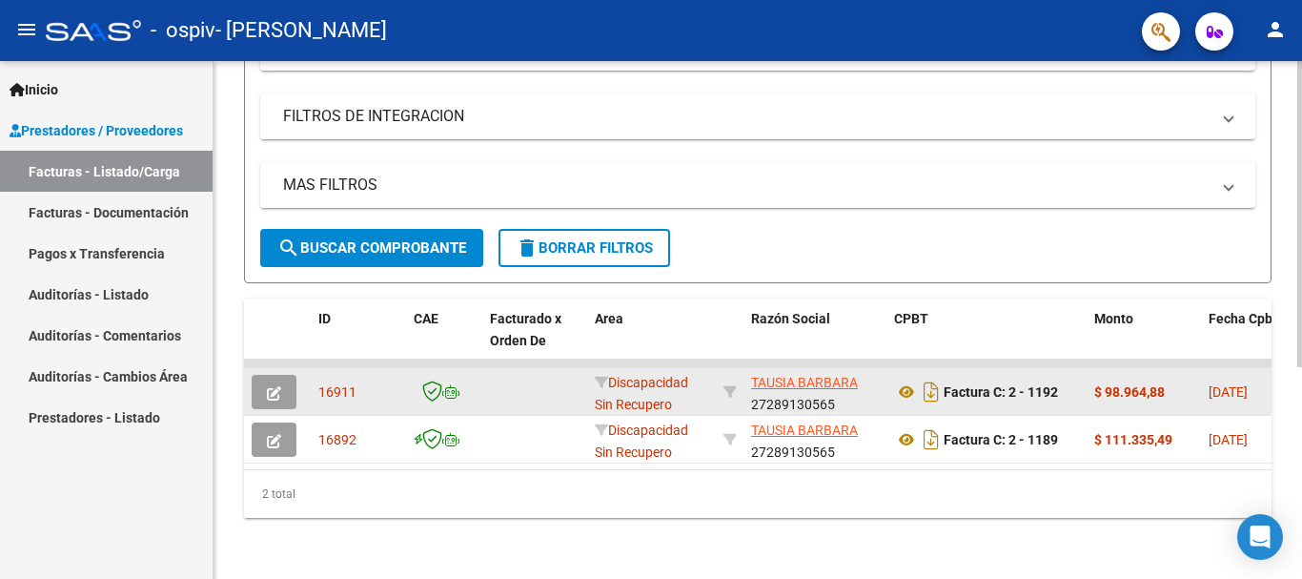
click at [265, 381] on button "button" at bounding box center [274, 392] width 45 height 34
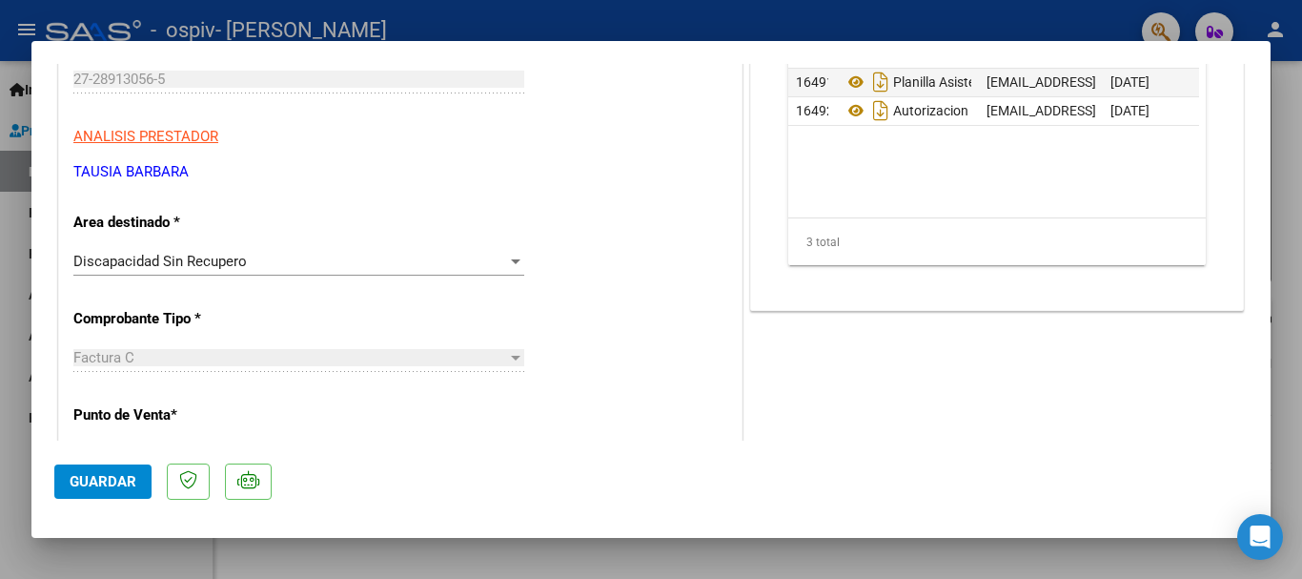
scroll to position [191, 0]
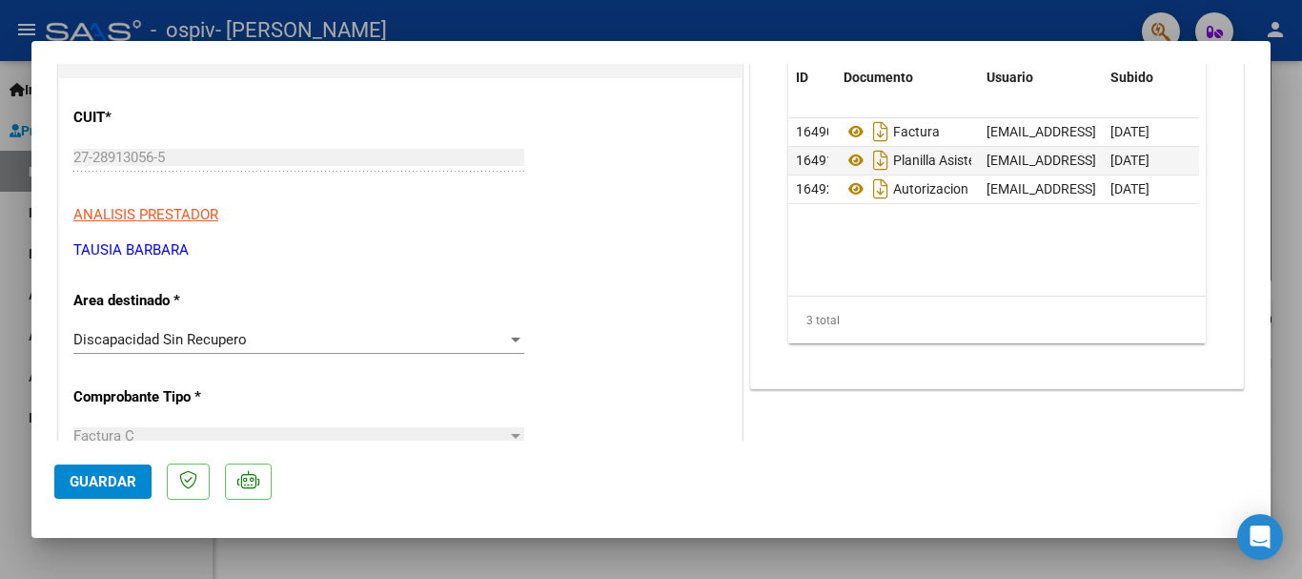
click at [506, 326] on div "Discapacidad Sin Recupero Seleccionar Area" at bounding box center [298, 339] width 451 height 29
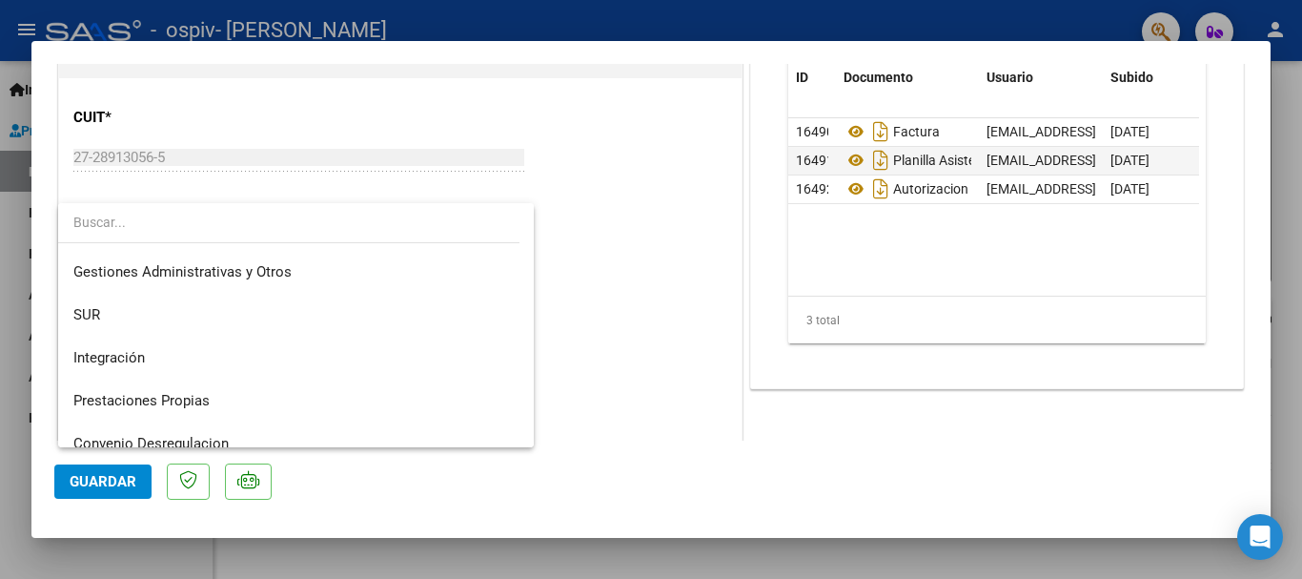
scroll to position [37, 0]
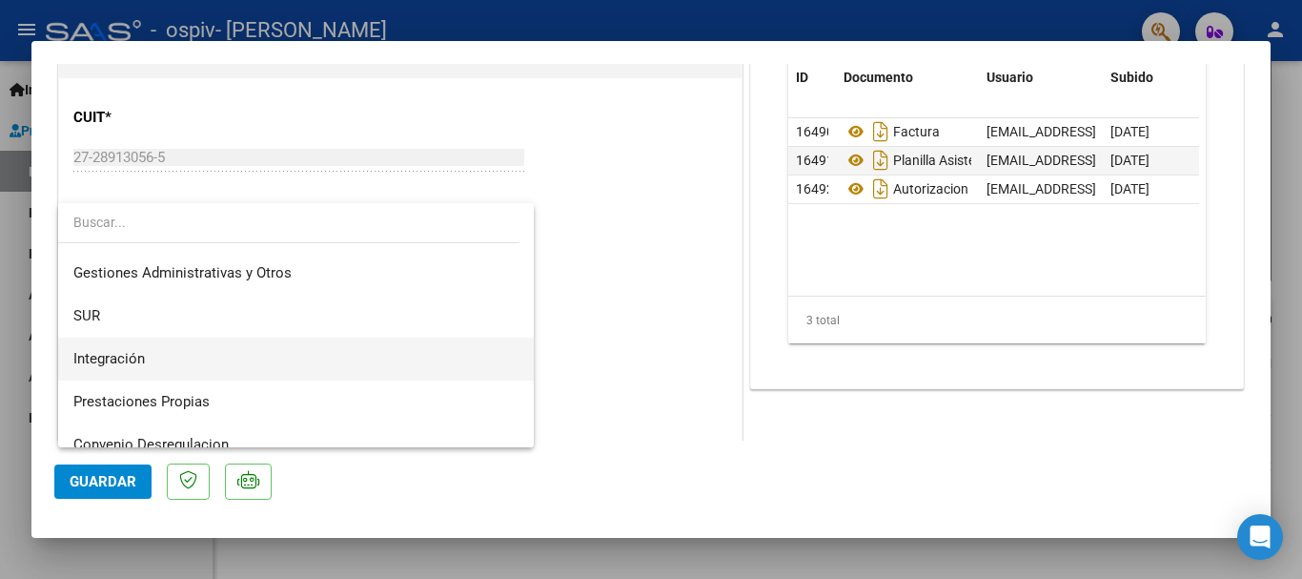
click at [164, 354] on span "Integración" at bounding box center [295, 359] width 445 height 43
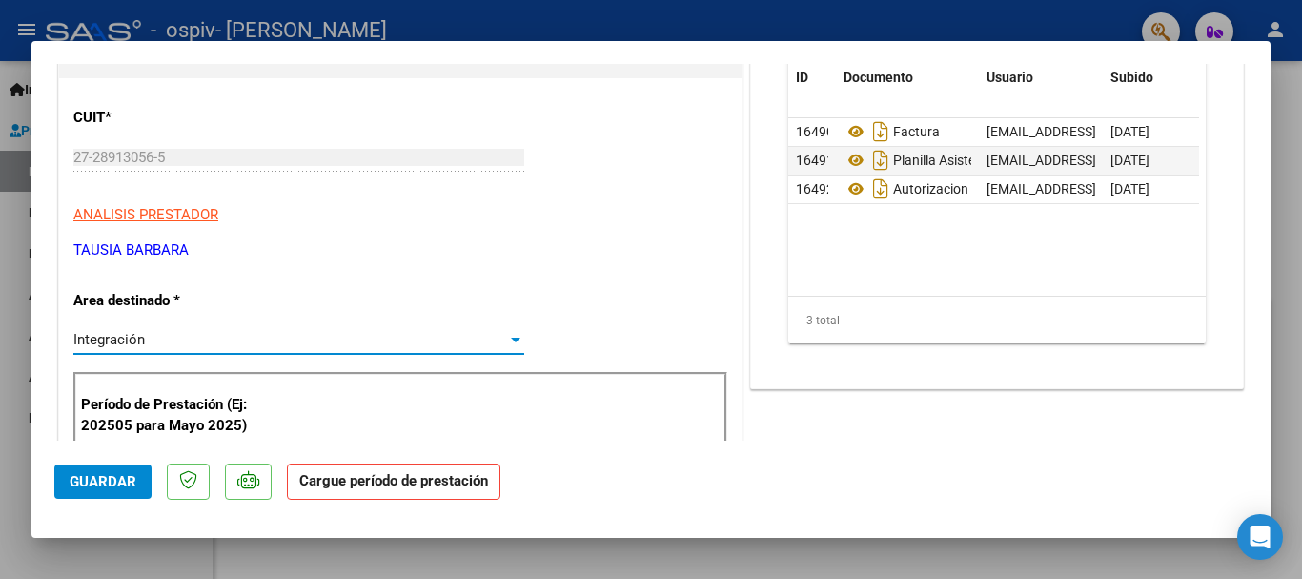
click at [104, 477] on span "Guardar" at bounding box center [103, 481] width 67 height 17
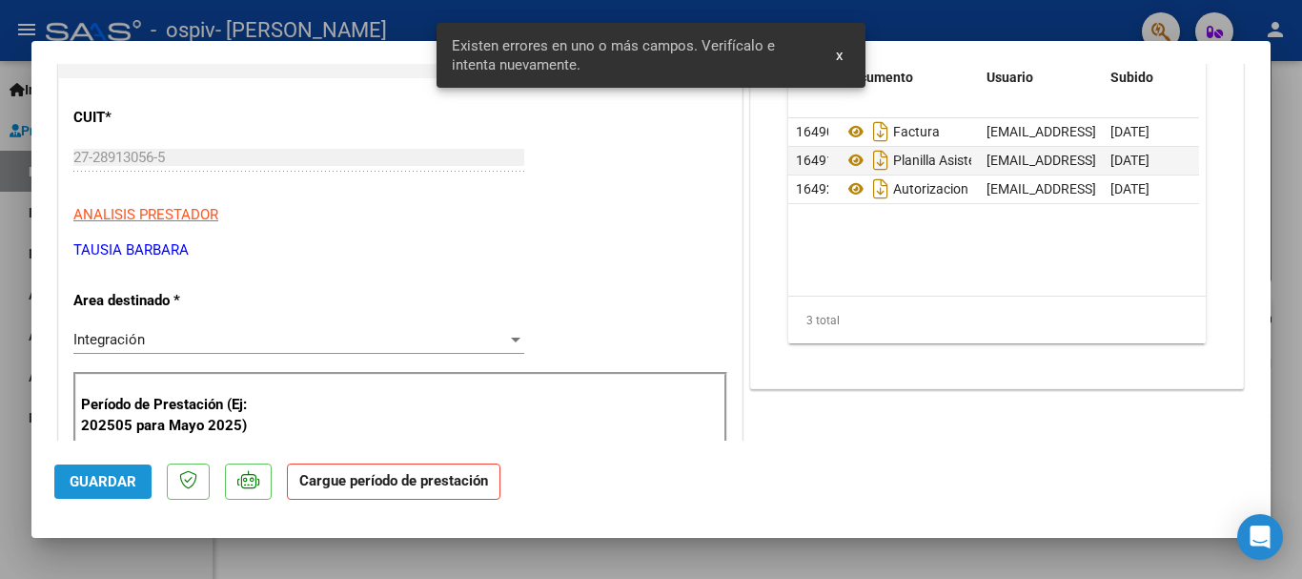
scroll to position [384, 0]
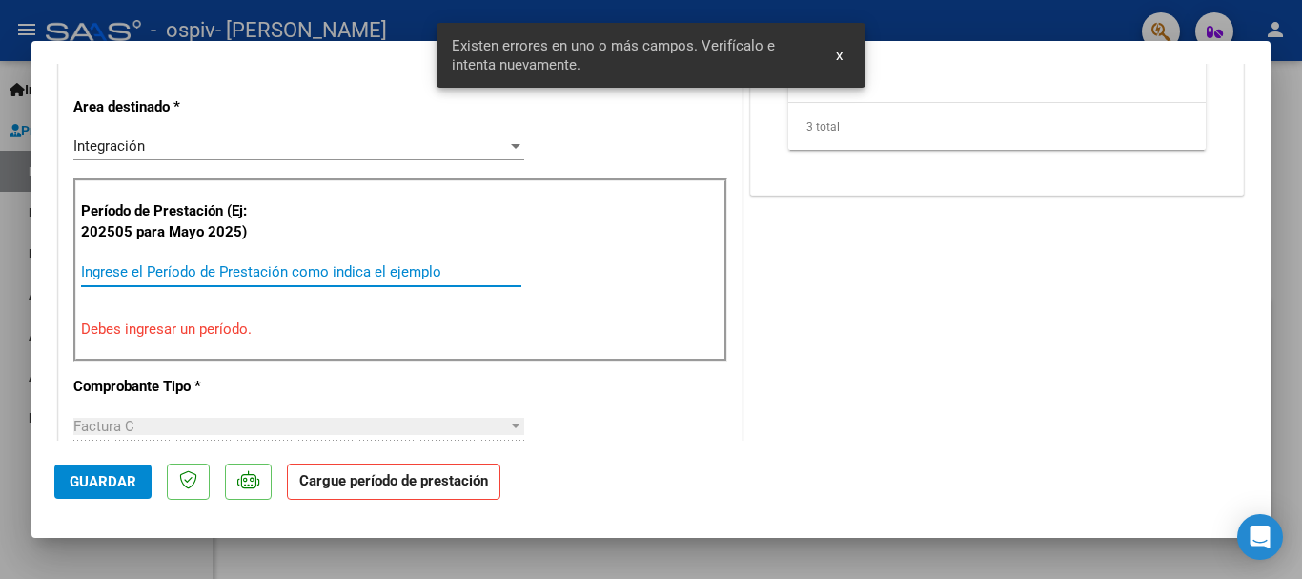
click at [158, 268] on input "Ingrese el Período de Prestación como indica el ejemplo" at bounding box center [301, 271] width 440 height 17
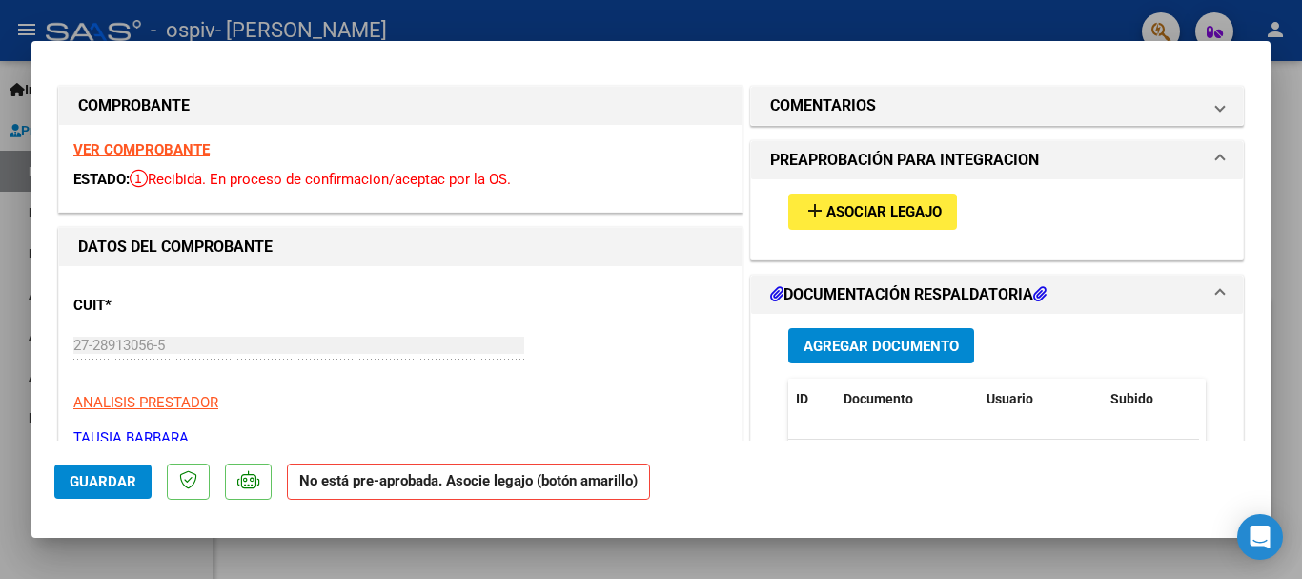
scroll to position [0, 0]
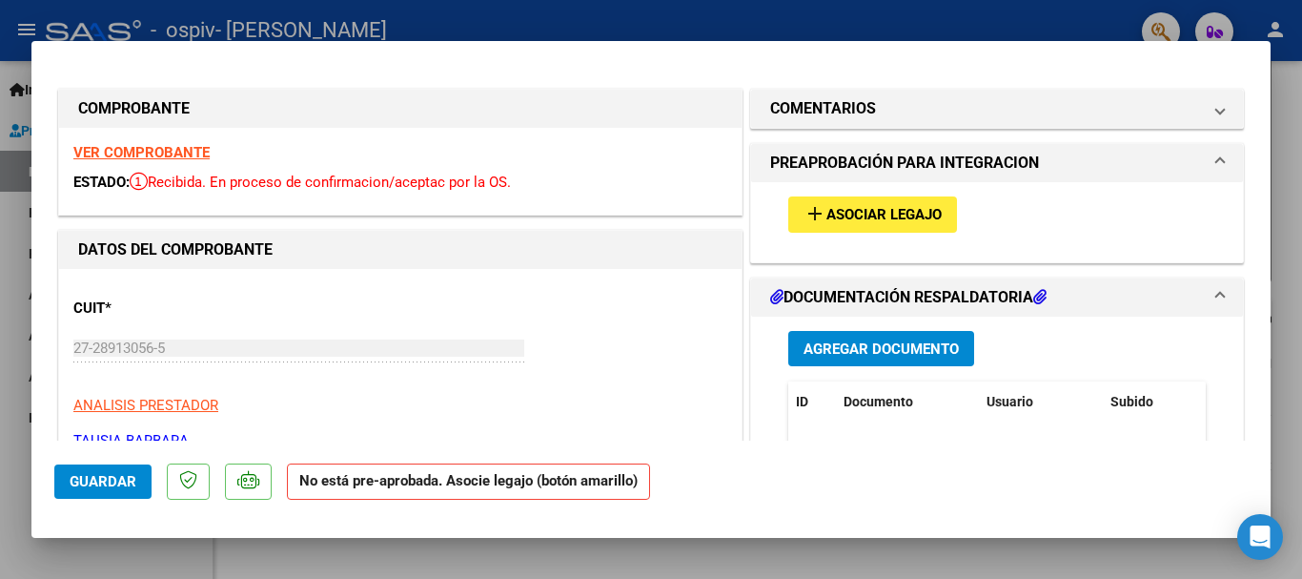
type input "202508"
click at [825, 205] on span "add Asociar Legajo" at bounding box center [873, 213] width 138 height 17
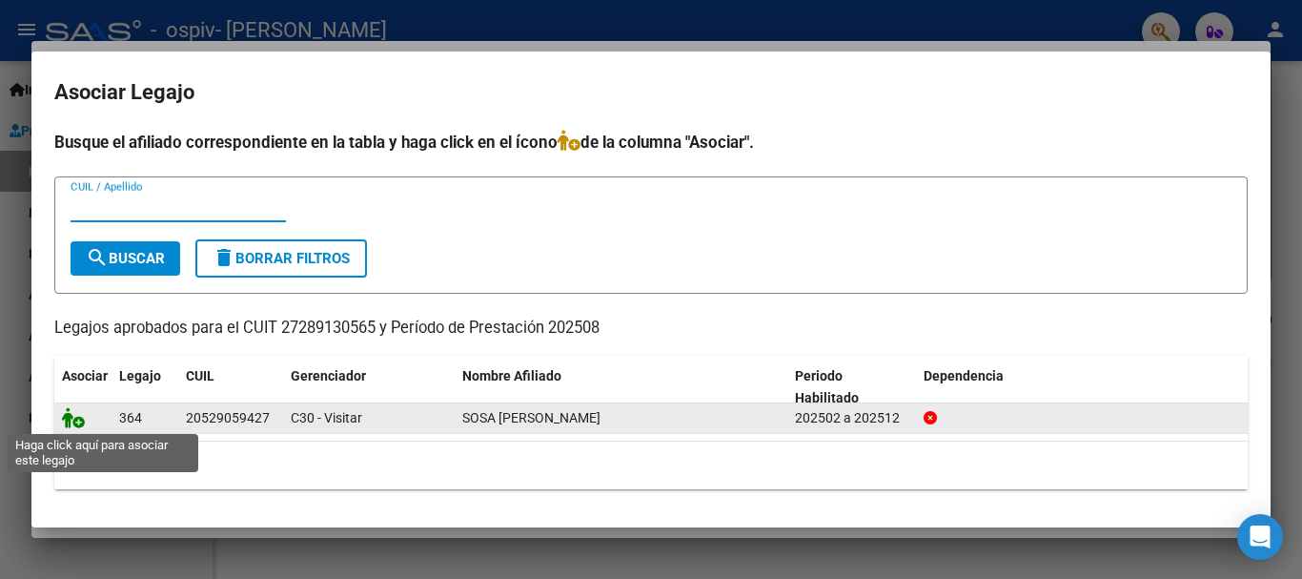
click at [80, 418] on icon at bounding box center [73, 417] width 23 height 21
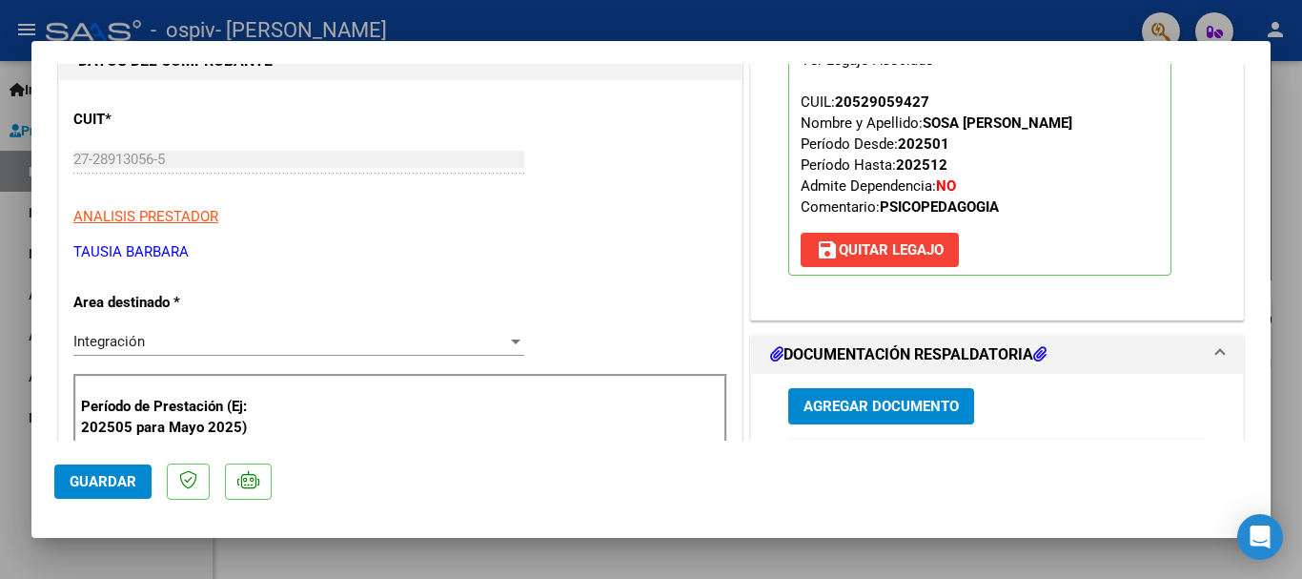
scroll to position [306, 0]
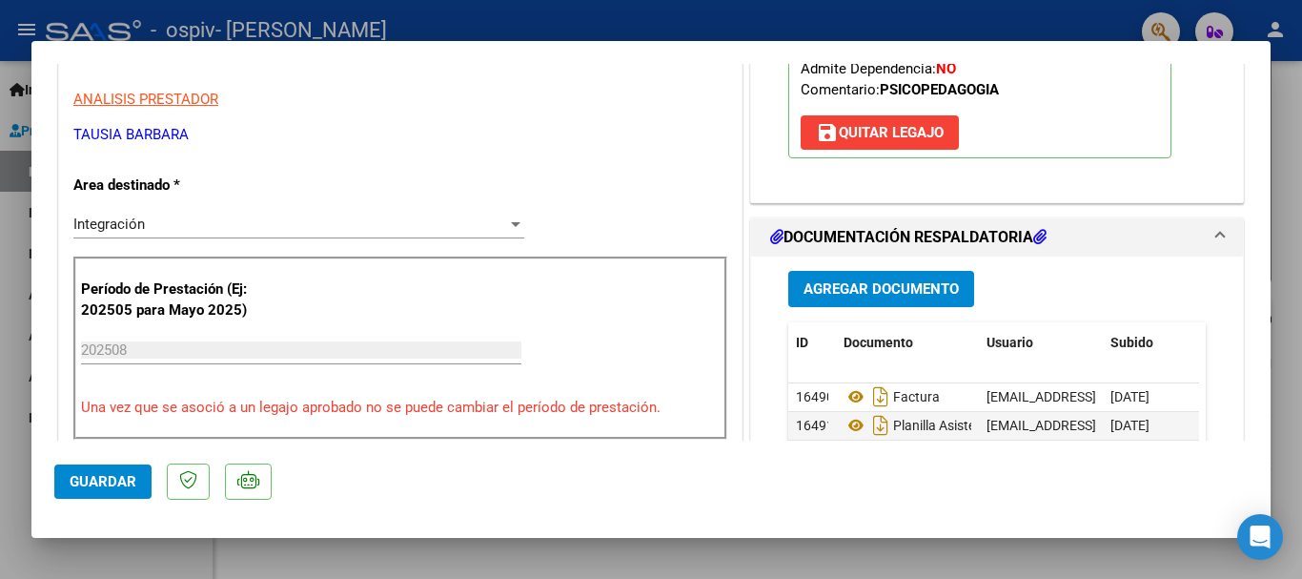
click at [118, 484] on span "Guardar" at bounding box center [103, 481] width 67 height 17
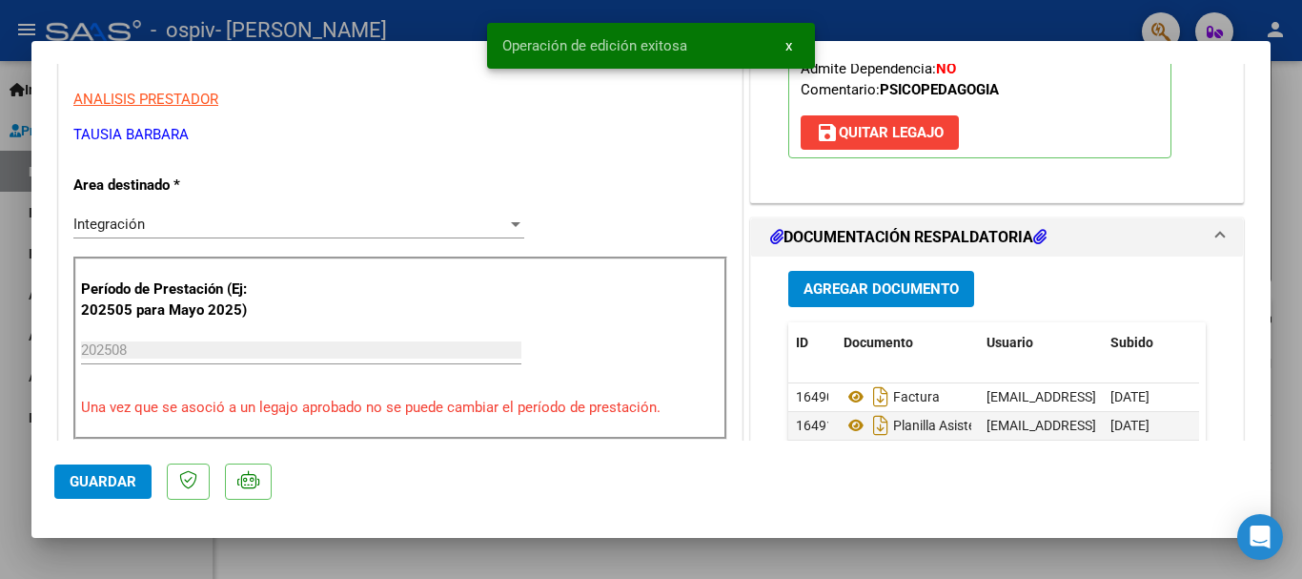
click at [58, 22] on div at bounding box center [651, 289] width 1302 height 579
type input "$ 0,00"
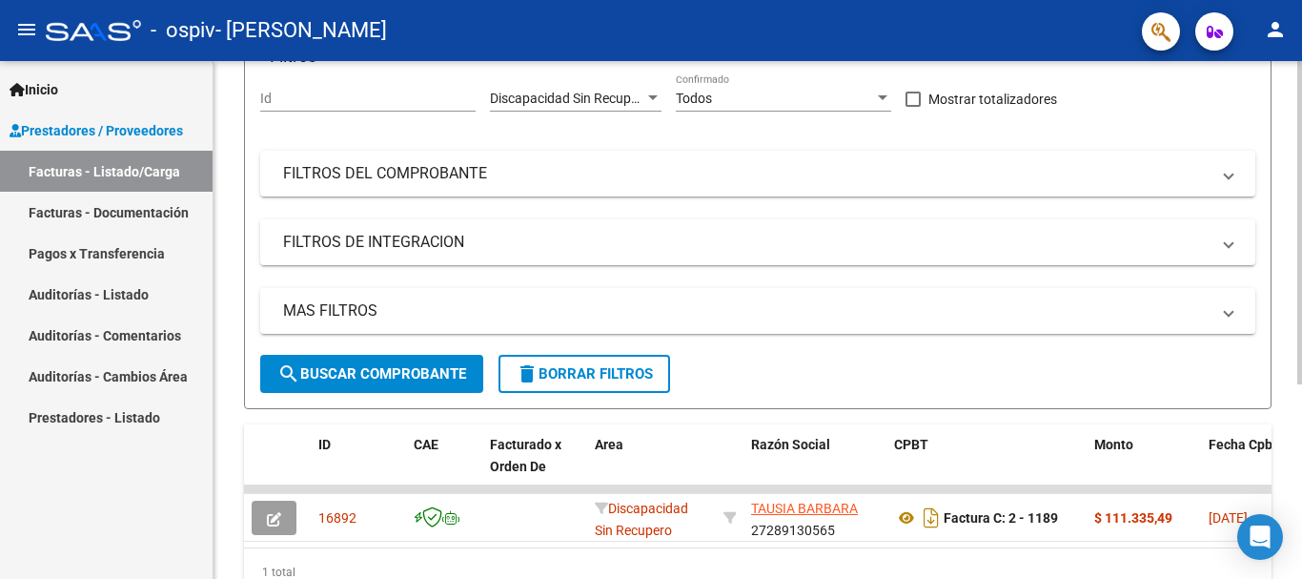
scroll to position [0, 0]
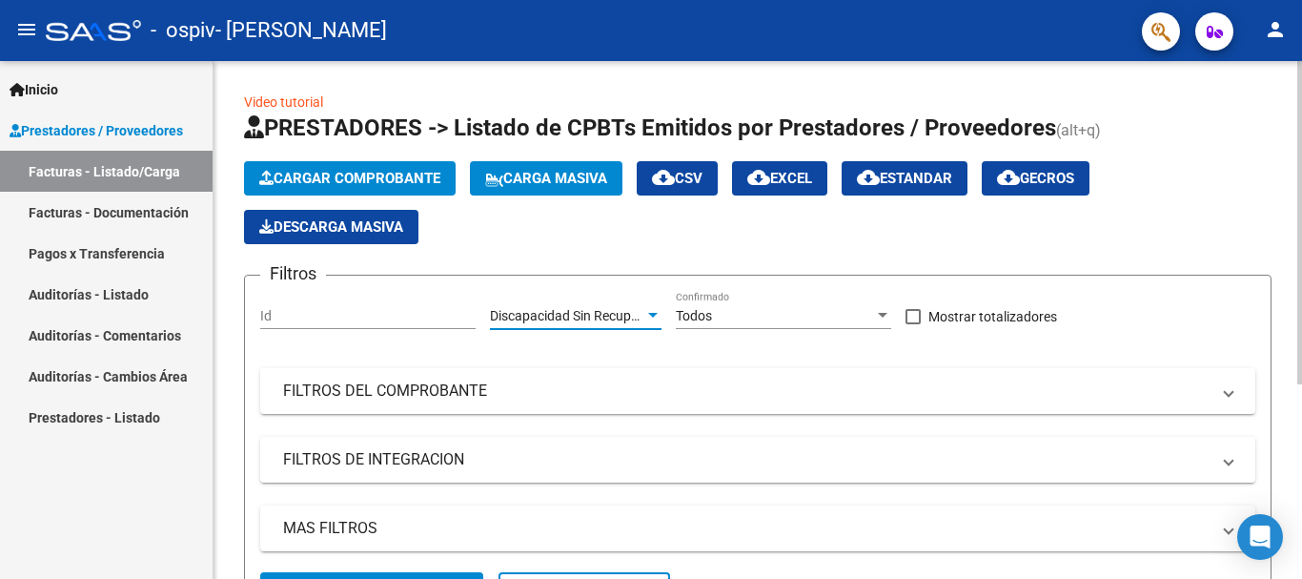
click at [620, 316] on span "Discapacidad Sin Recupero" at bounding box center [570, 315] width 160 height 15
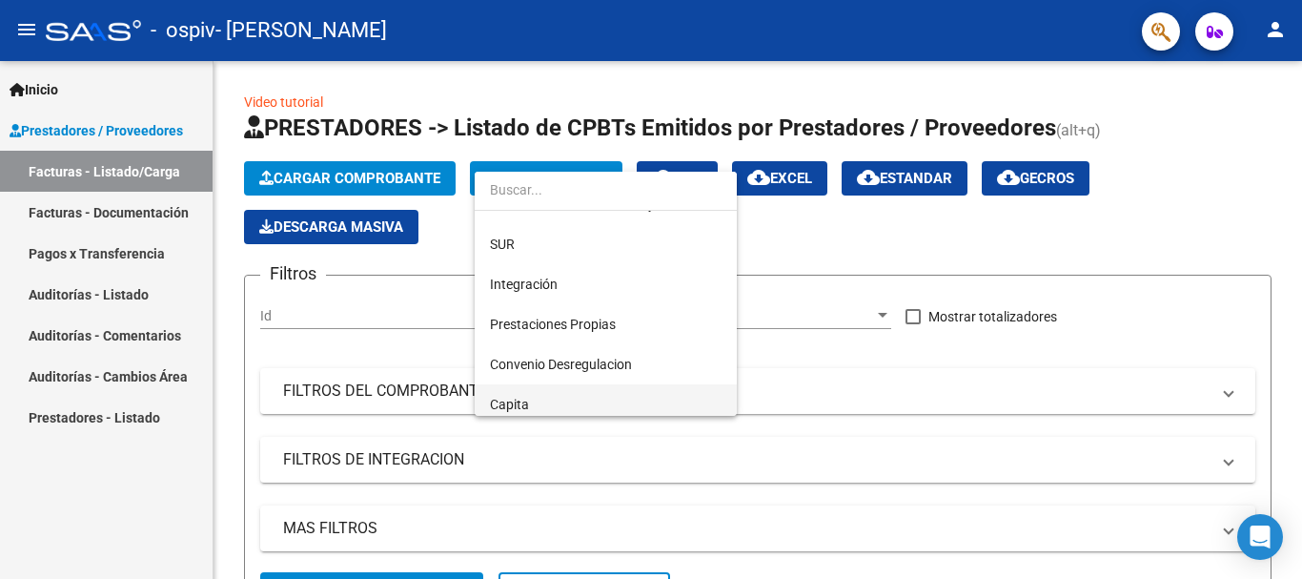
scroll to position [46, 0]
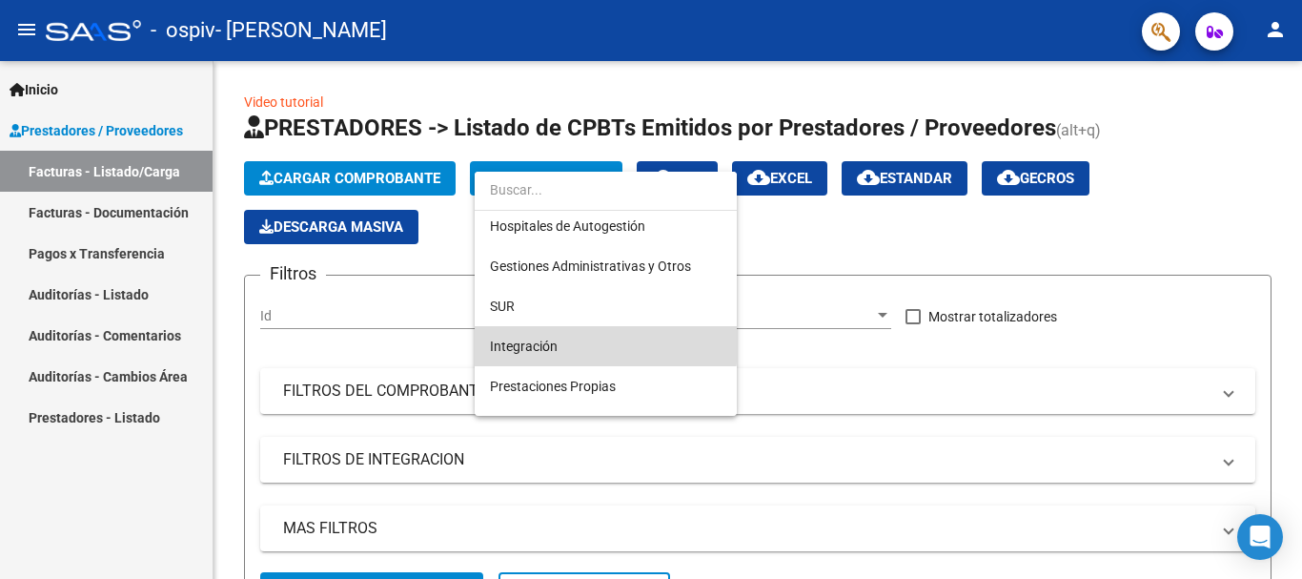
click at [589, 340] on span "Integración" at bounding box center [606, 346] width 232 height 40
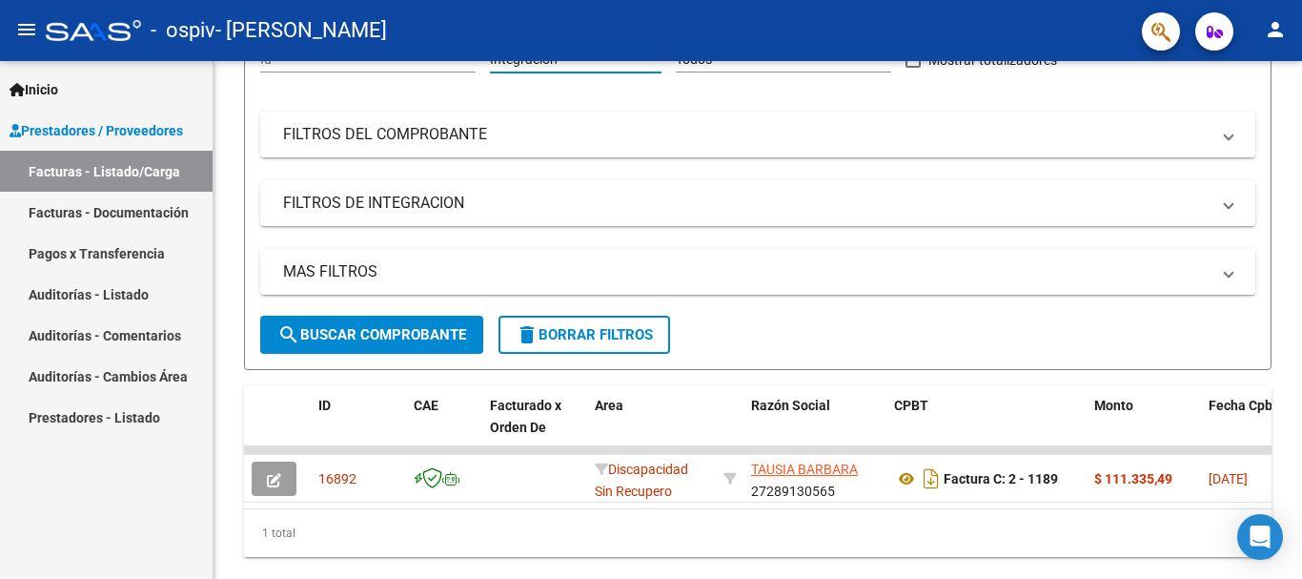
scroll to position [311, 0]
